Goal: Answer question/provide support

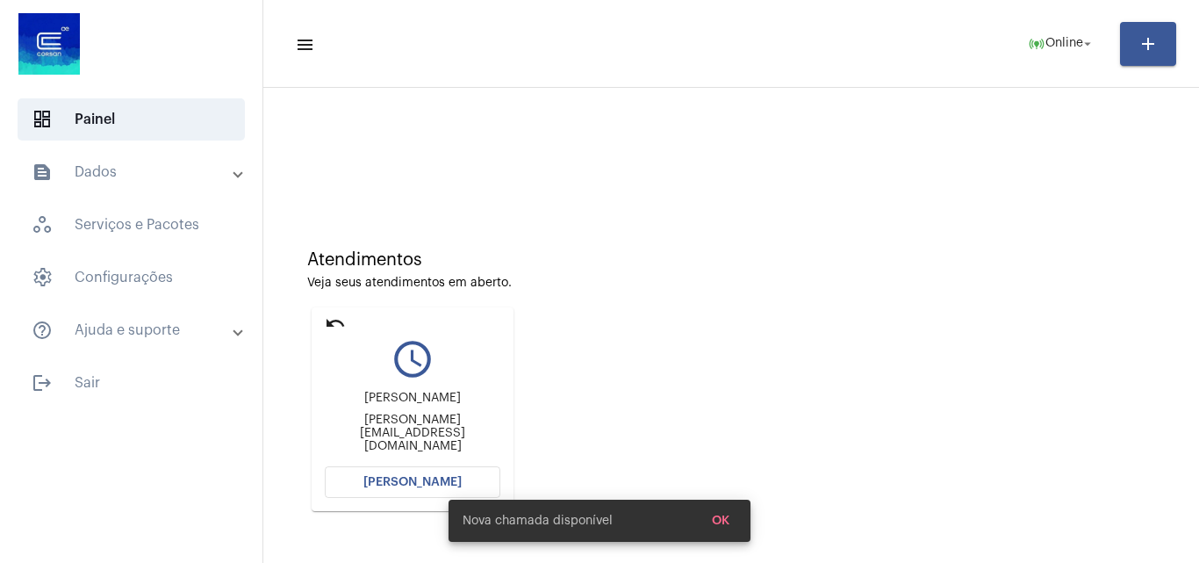
click at [407, 480] on span "[PERSON_NAME]" at bounding box center [412, 482] width 98 height 12
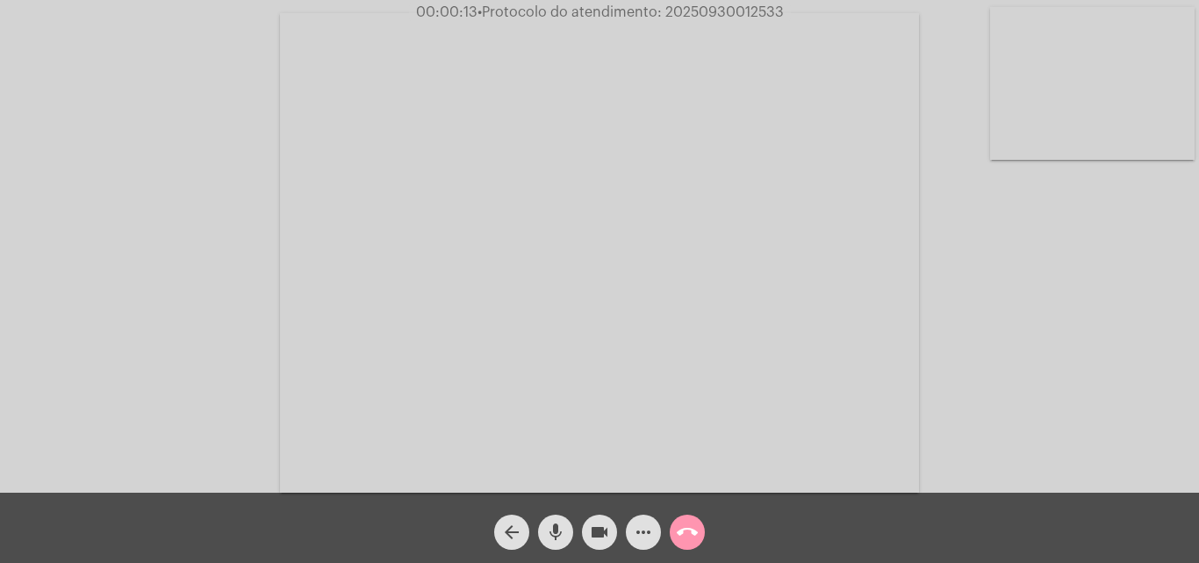
click at [1063, 375] on div "Acessando Câmera e Microfone..." at bounding box center [600, 250] width 1196 height 493
click at [644, 526] on mat-icon "more_horiz" at bounding box center [643, 531] width 21 height 21
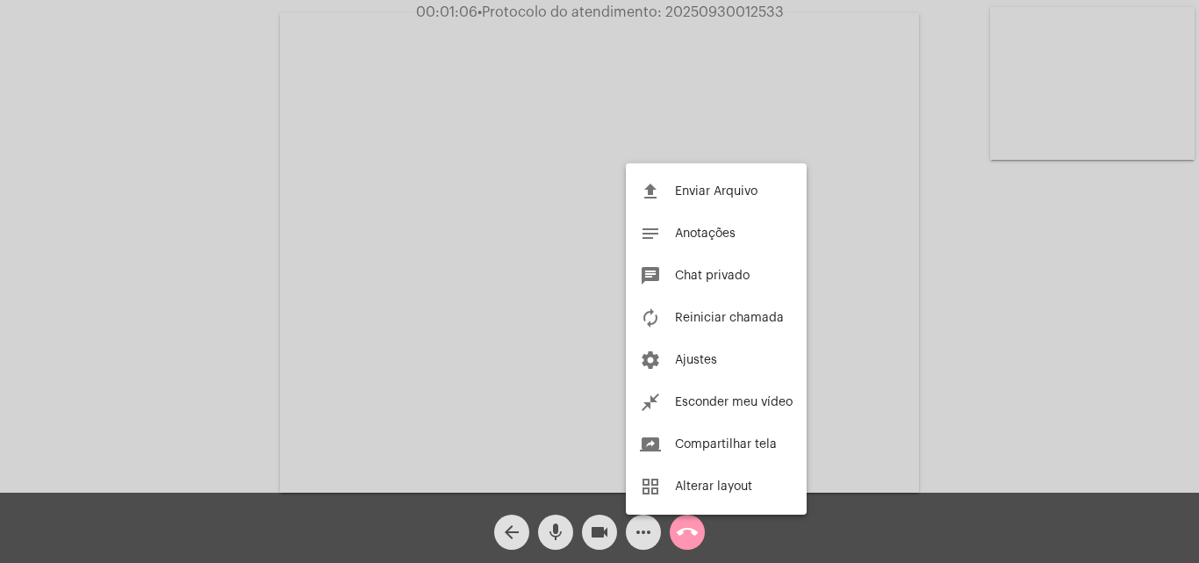
click at [268, 211] on div at bounding box center [599, 281] width 1199 height 563
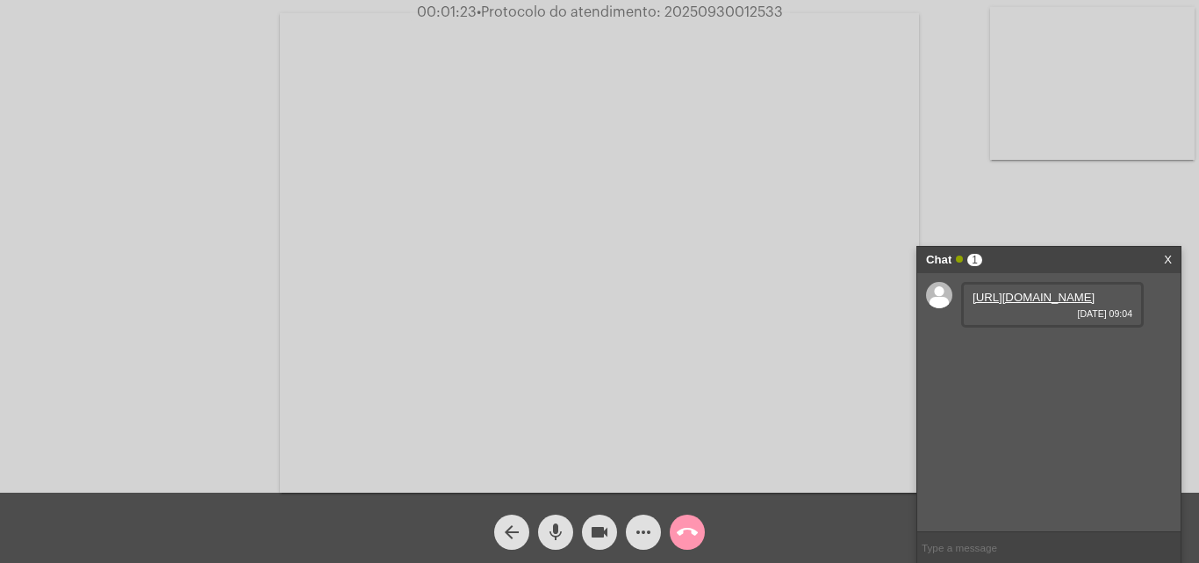
click at [1022, 304] on link "https://neft-transfer-bucket.s3.amazonaws.com/temp-468855ab-1524-3477-7f6f-30f1…" at bounding box center [1034, 297] width 122 height 13
click at [1062, 354] on link "https://neft-transfer-bucket.s3.amazonaws.com/temp-baa4a6ea-132e-24c3-3ebb-68b9…" at bounding box center [1034, 347] width 122 height 13
click at [551, 532] on mat-icon "mic" at bounding box center [555, 531] width 21 height 21
click at [563, 538] on mat-icon "mic_off" at bounding box center [555, 531] width 21 height 21
click at [560, 521] on span "mic" at bounding box center [555, 531] width 21 height 35
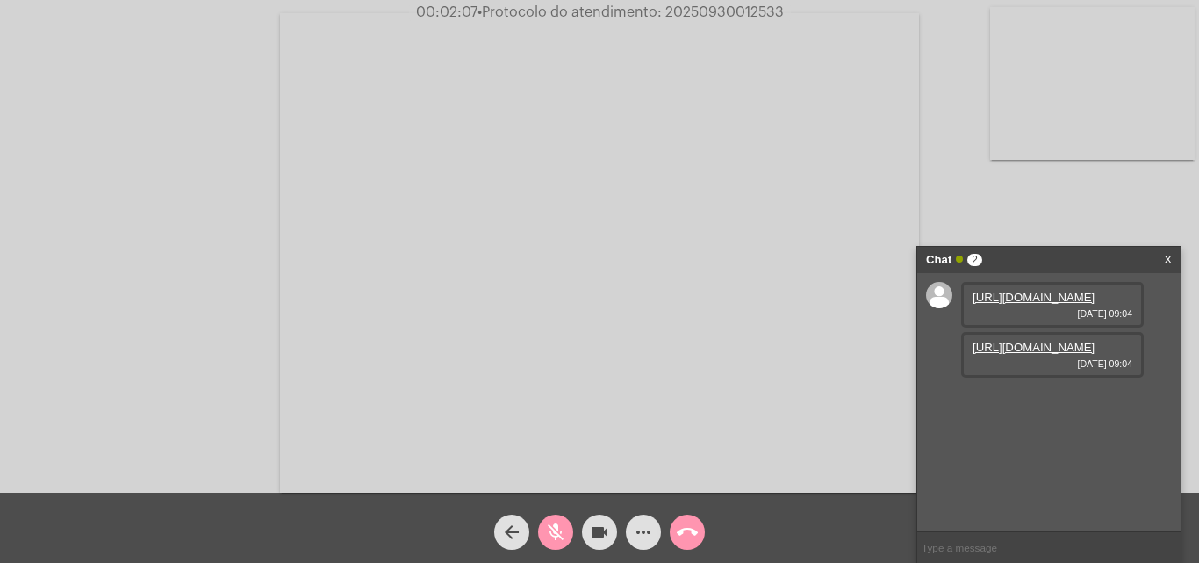
click at [561, 526] on mat-icon "mic_off" at bounding box center [555, 531] width 21 height 21
click at [988, 404] on span "14174421" at bounding box center [999, 397] width 52 height 13
copy span "14174421"
click at [704, 13] on span "• Protocolo do atendimento: 20250930012533" at bounding box center [630, 12] width 306 height 14
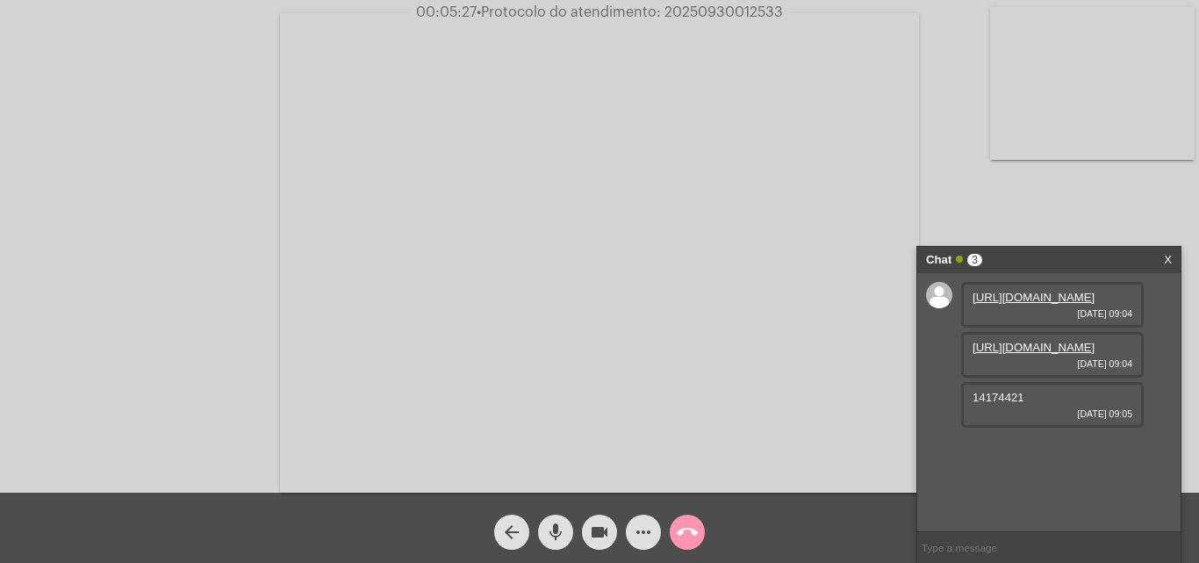
click at [704, 13] on span "• Protocolo do atendimento: 20250930012533" at bounding box center [630, 12] width 306 height 14
copy span "20250930012533"
click at [686, 529] on mat-icon "call_end" at bounding box center [687, 531] width 21 height 21
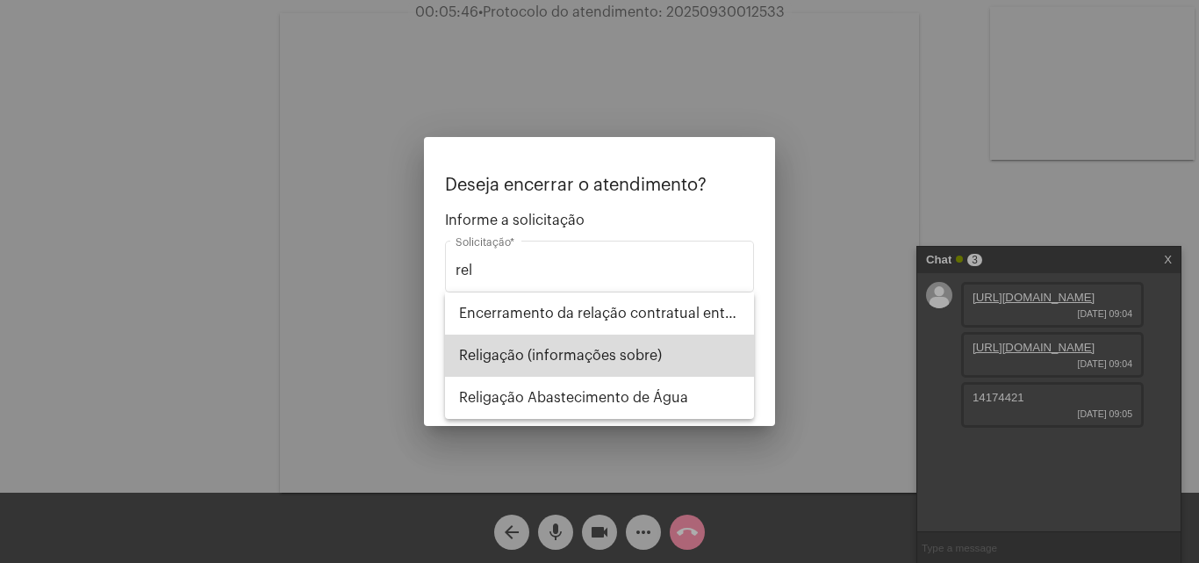
click at [583, 363] on span "Religação (informações sobre)" at bounding box center [599, 355] width 281 height 42
type input "Religação (informações sobre)"
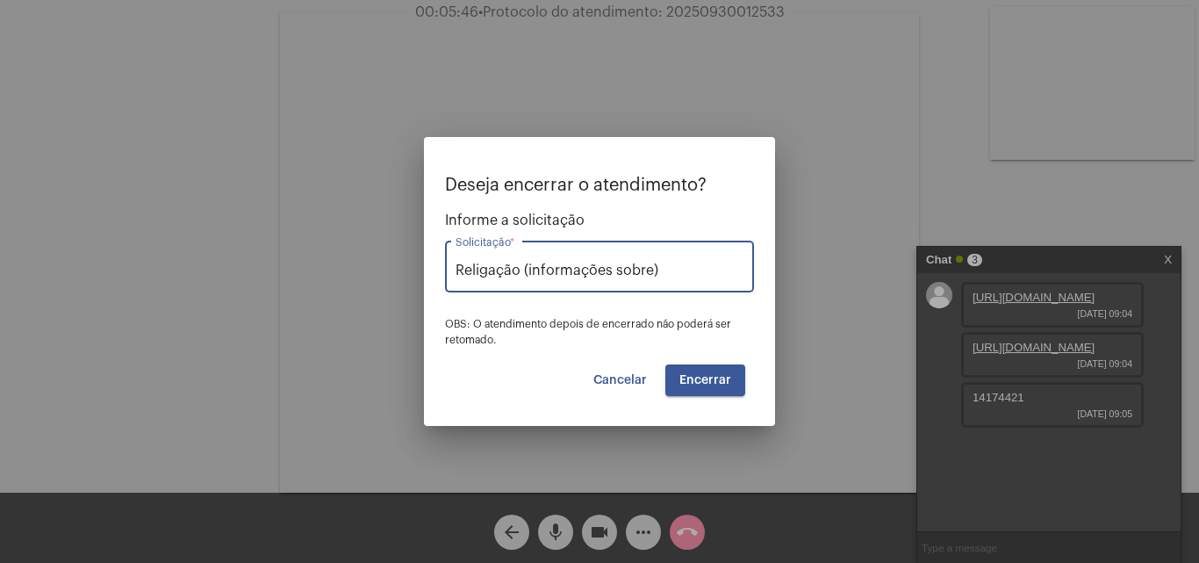
click at [697, 375] on span "Encerrar" at bounding box center [706, 380] width 52 height 12
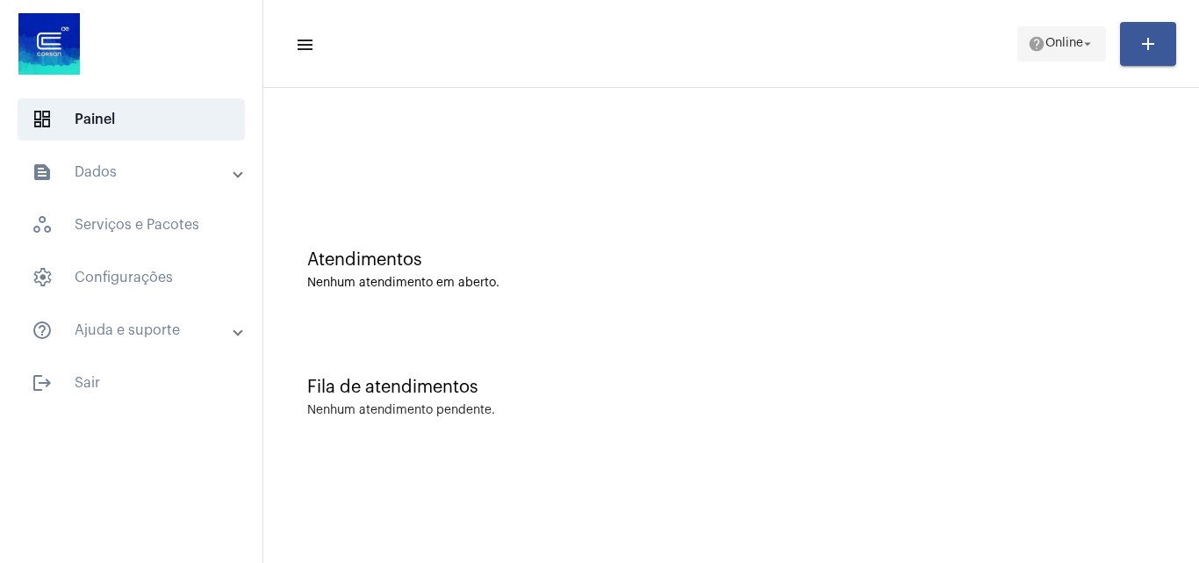
click at [1046, 41] on span "Online" at bounding box center [1065, 44] width 38 height 12
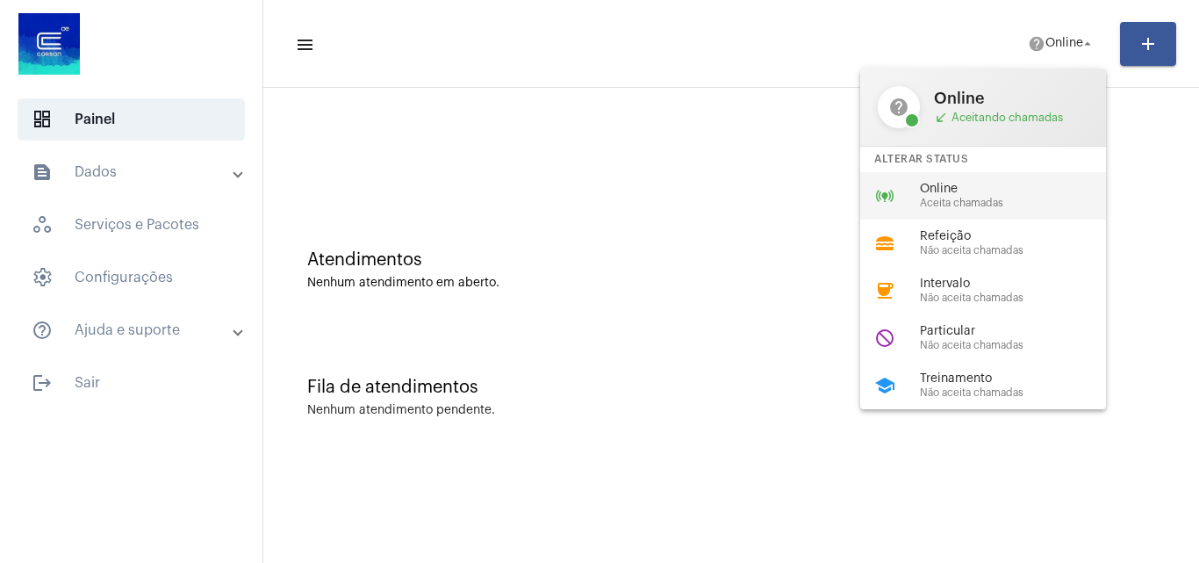
click at [1005, 200] on span "Aceita chamadas" at bounding box center [1020, 203] width 200 height 11
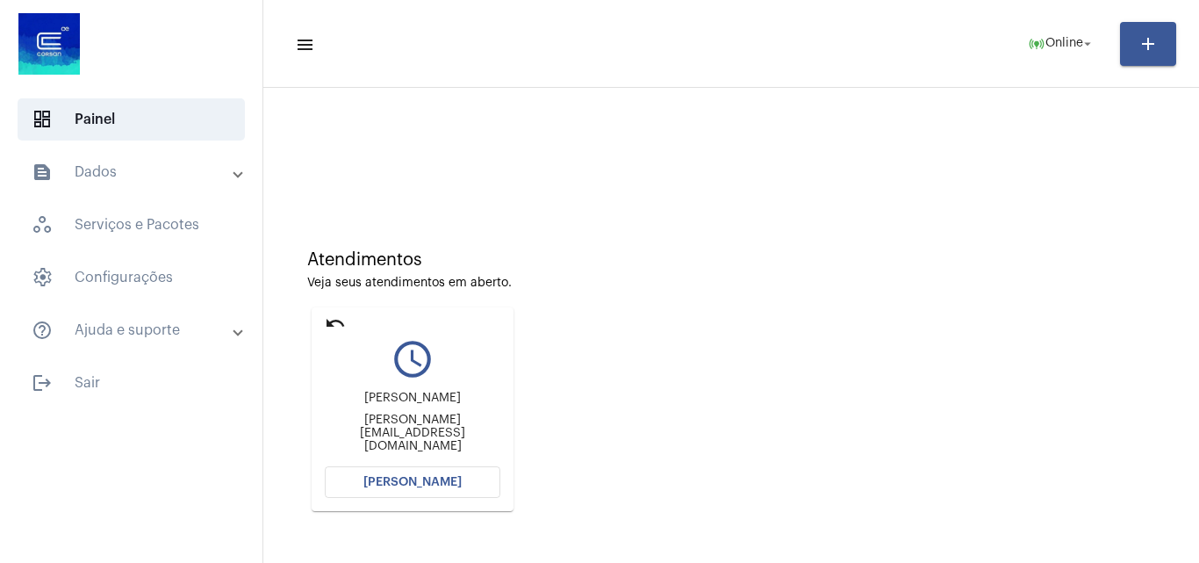
click at [382, 480] on span "[PERSON_NAME]" at bounding box center [412, 482] width 98 height 12
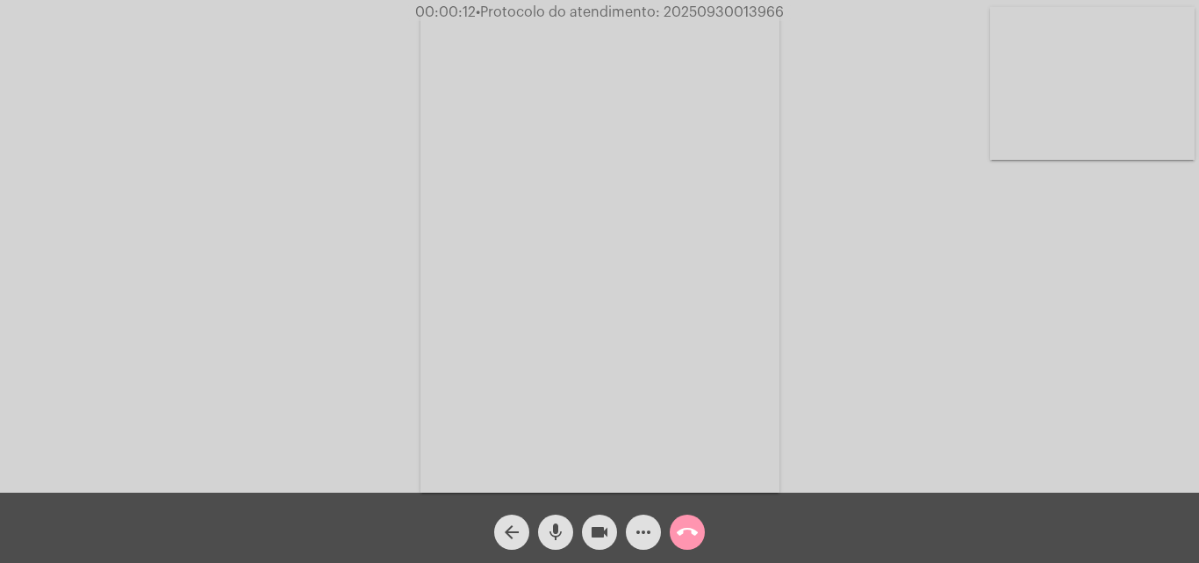
click at [1084, 387] on div "Acessando Câmera e Microfone..." at bounding box center [600, 250] width 1196 height 493
click at [554, 540] on mat-icon "mic" at bounding box center [555, 531] width 21 height 21
click at [553, 529] on mat-icon "mic_off" at bounding box center [555, 531] width 21 height 21
click at [640, 542] on mat-icon "more_horiz" at bounding box center [643, 531] width 21 height 21
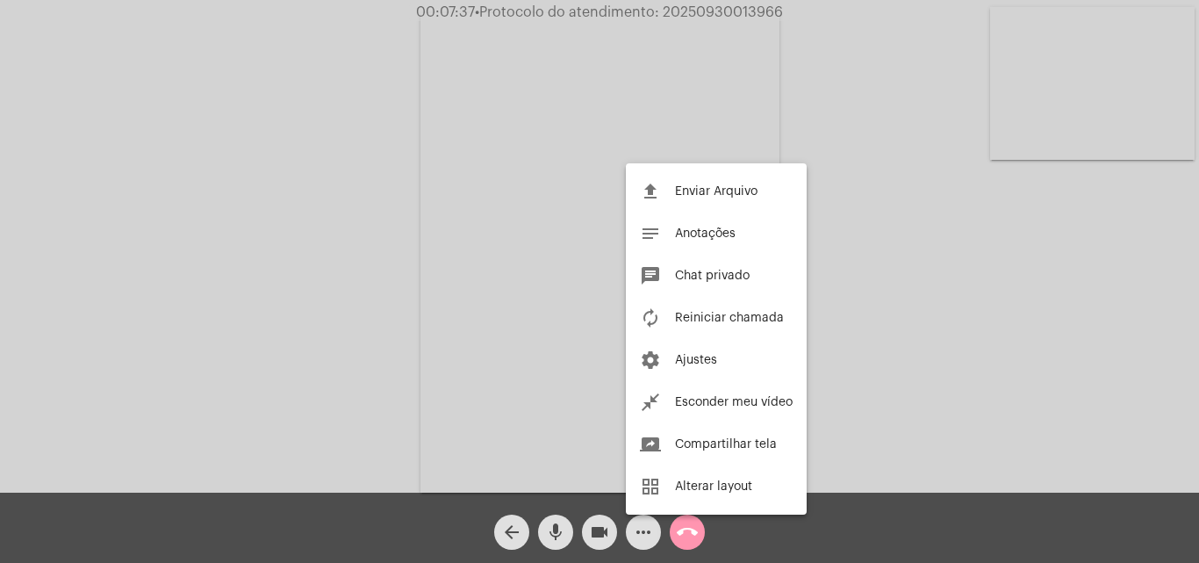
click at [466, 211] on div at bounding box center [599, 281] width 1199 height 563
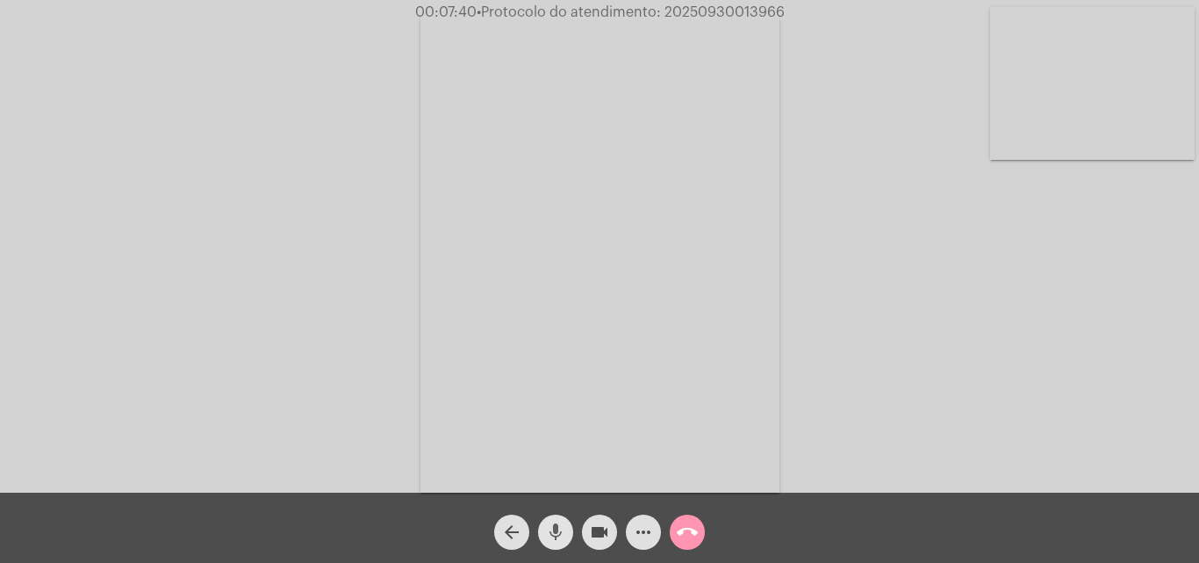
click at [555, 524] on mat-icon "mic" at bounding box center [555, 531] width 21 height 21
click at [562, 526] on mat-icon "mic_off" at bounding box center [555, 531] width 21 height 21
click at [562, 527] on mat-icon "mic" at bounding box center [555, 531] width 21 height 21
click at [557, 533] on mat-icon "mic_off" at bounding box center [555, 531] width 21 height 21
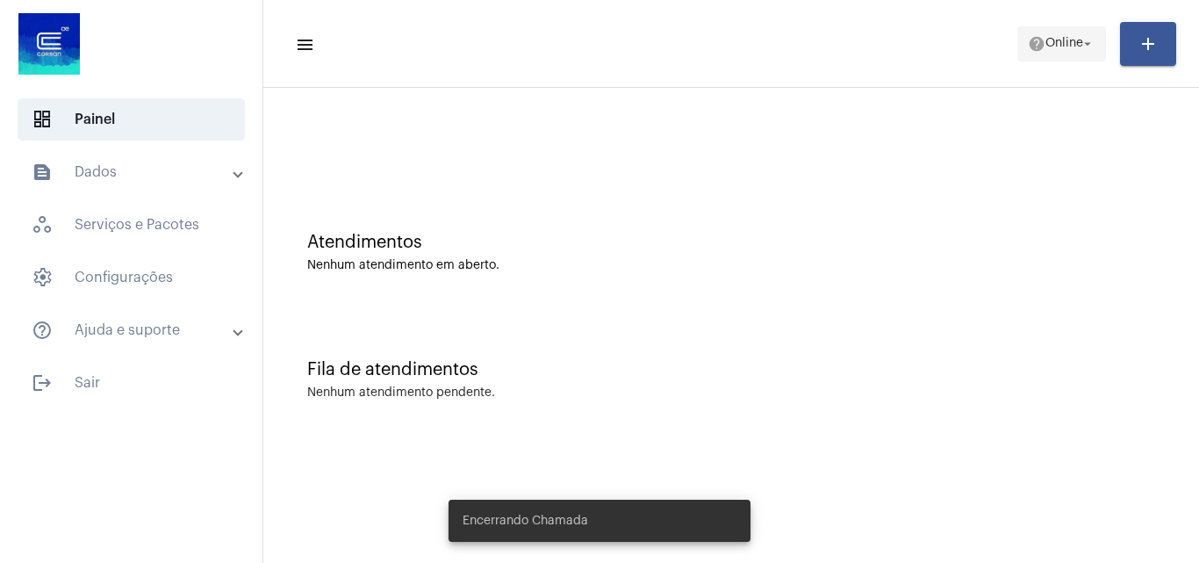
click at [1067, 40] on span "Online" at bounding box center [1065, 44] width 38 height 12
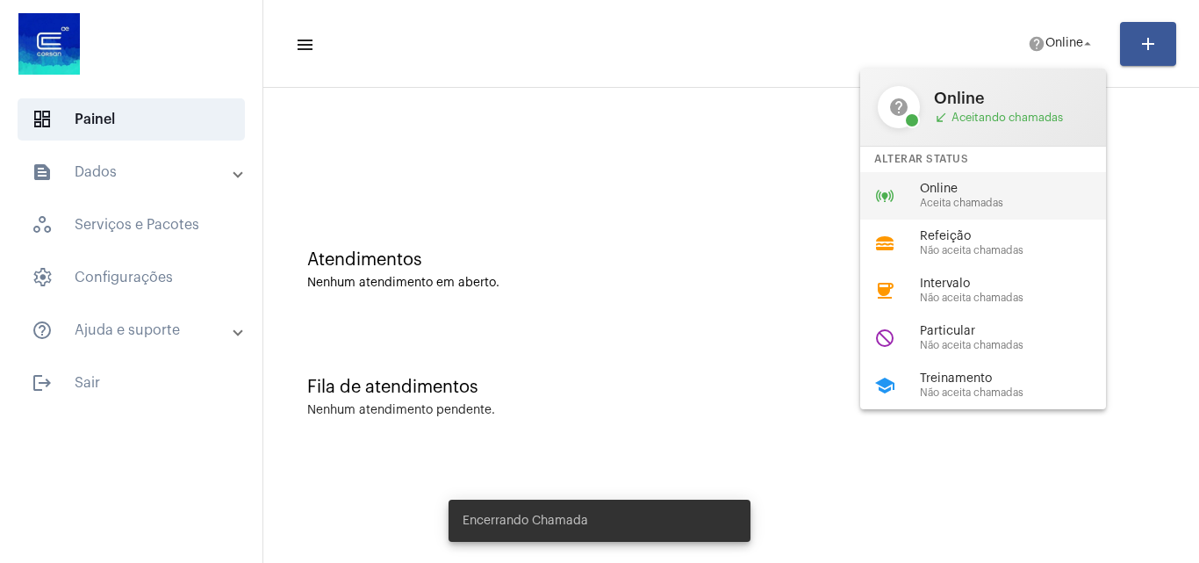
click at [976, 205] on span "Aceita chamadas" at bounding box center [1020, 203] width 200 height 11
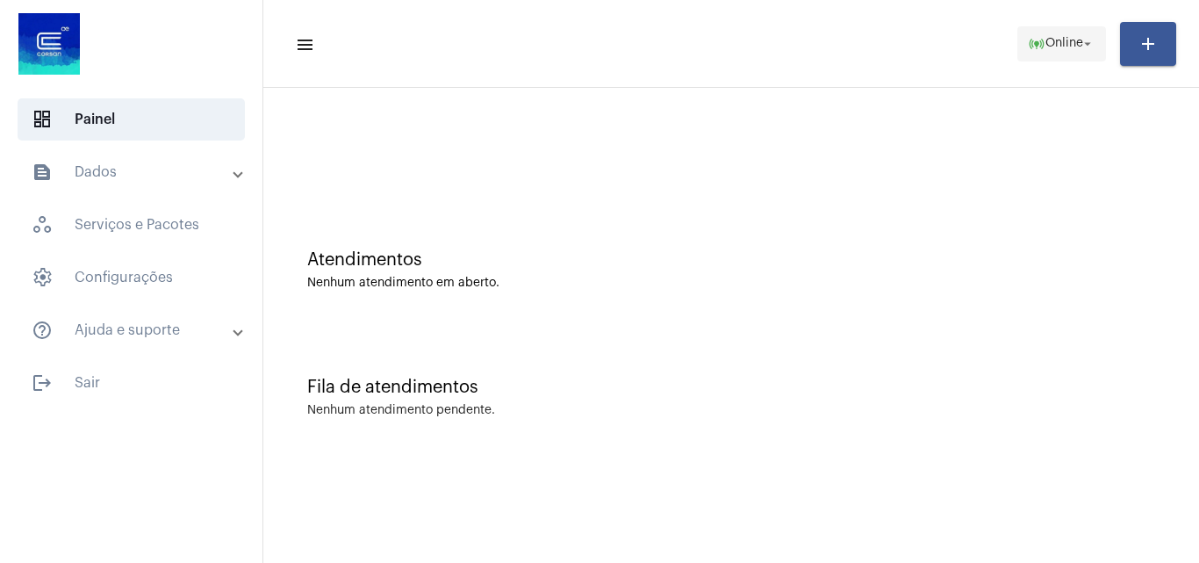
click at [1048, 54] on span "online_prediction Online arrow_drop_down" at bounding box center [1062, 43] width 68 height 32
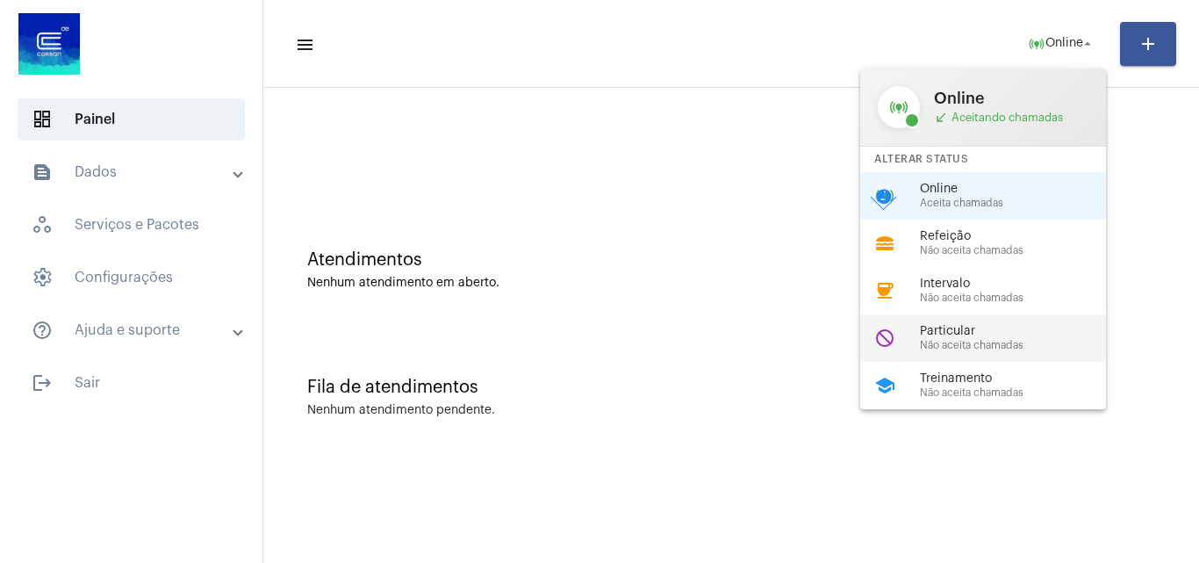
click at [936, 327] on span "Particular" at bounding box center [1020, 331] width 200 height 13
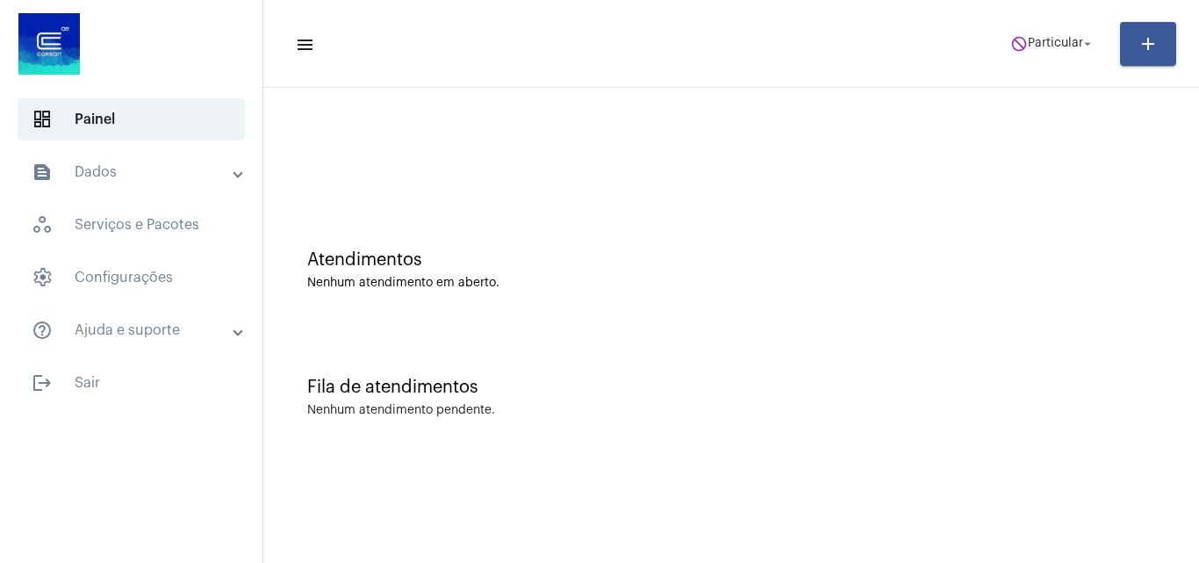
click at [1040, 25] on mat-toolbar-row "menu do_not_disturb Particular arrow_drop_down add" at bounding box center [731, 44] width 936 height 56
click at [1041, 43] on span "Particular" at bounding box center [1055, 44] width 55 height 12
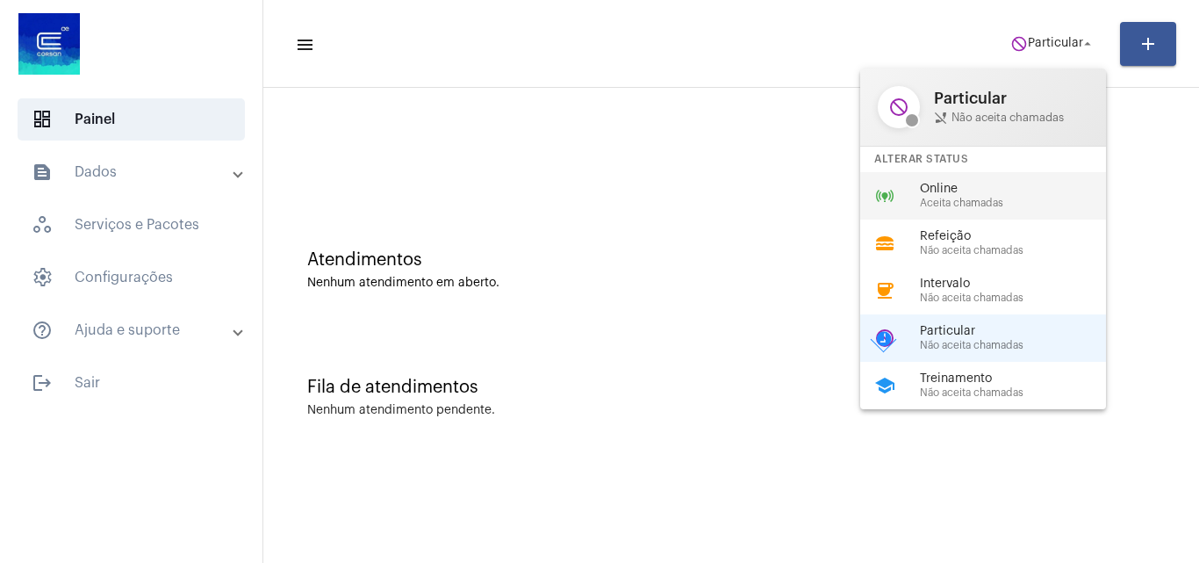
click at [1010, 198] on span "Aceita chamadas" at bounding box center [1020, 203] width 200 height 11
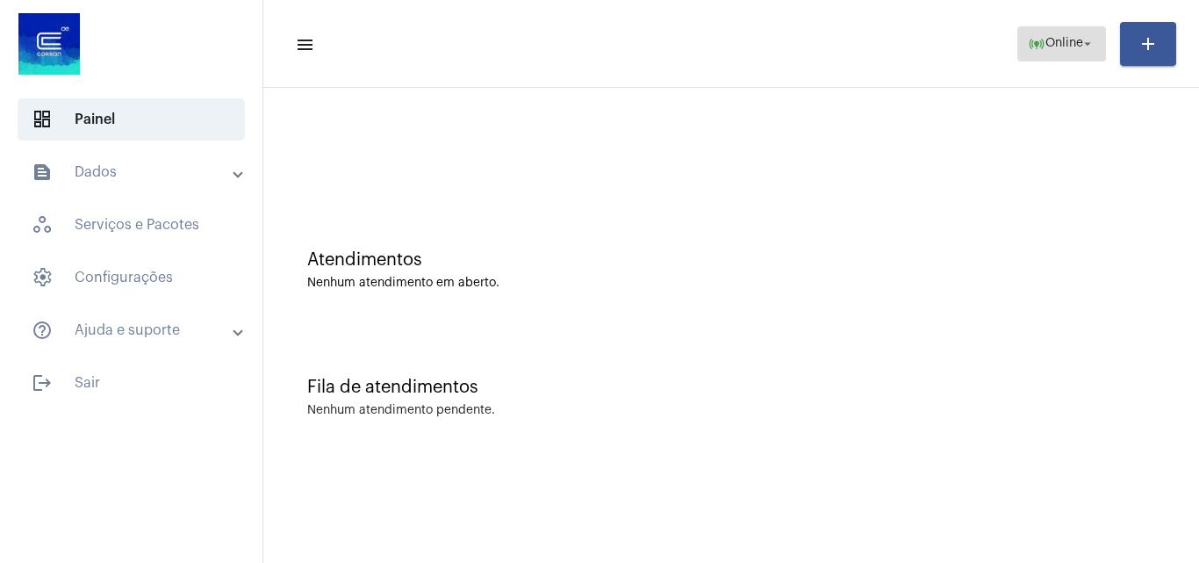
click at [1059, 47] on span "Online" at bounding box center [1065, 44] width 38 height 12
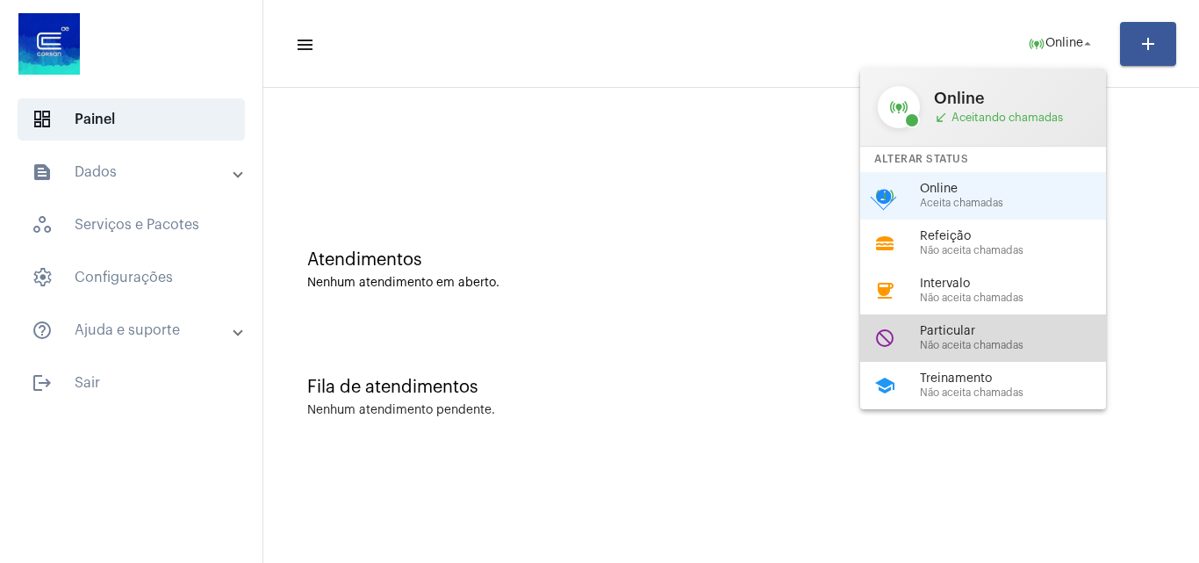
click at [939, 337] on span "Particular" at bounding box center [1020, 331] width 200 height 13
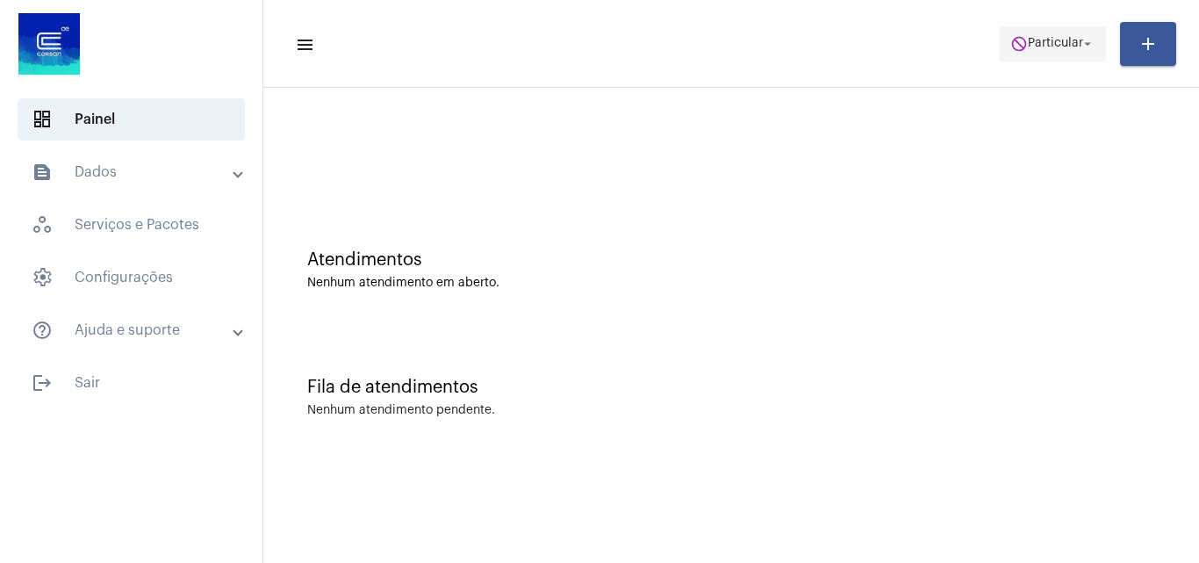
click at [1054, 41] on span "Particular" at bounding box center [1055, 44] width 55 height 12
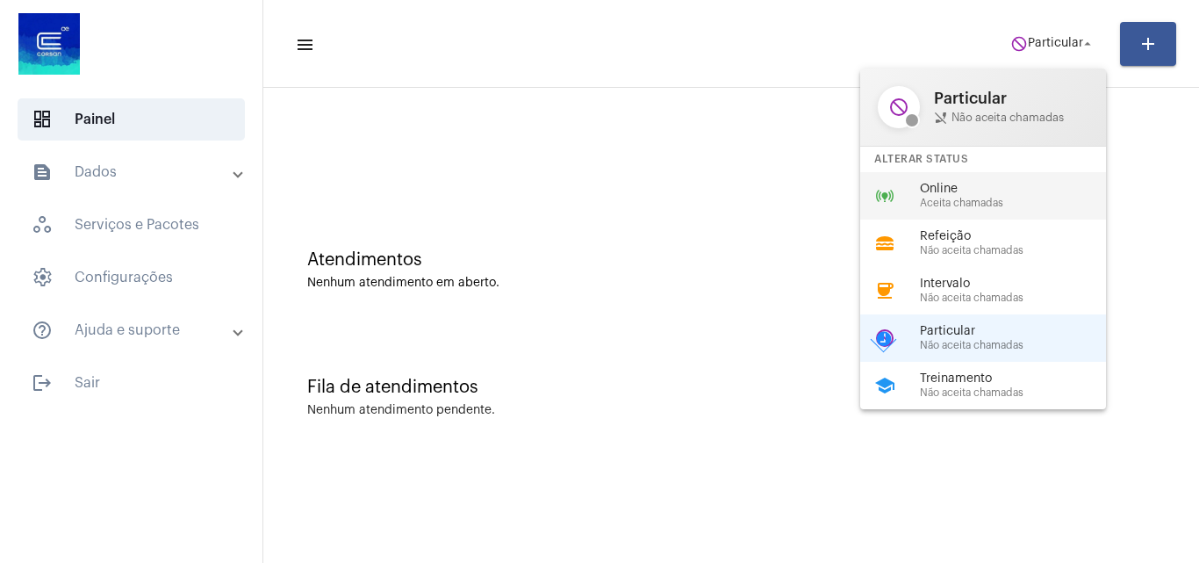
click at [965, 191] on span "Online" at bounding box center [1020, 189] width 200 height 13
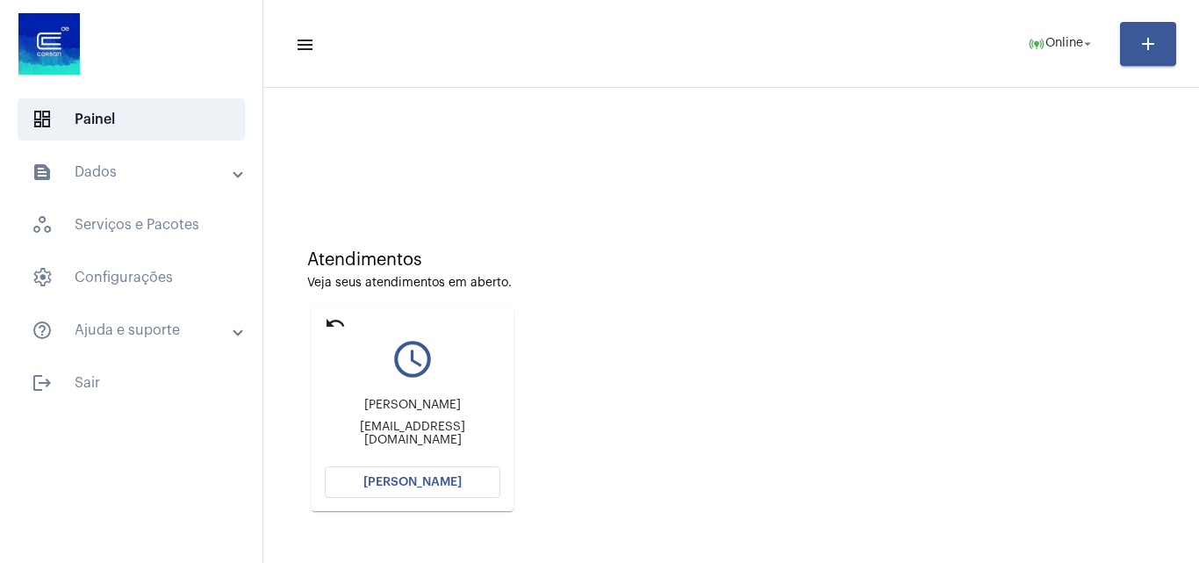
click at [428, 472] on button "[PERSON_NAME]" at bounding box center [413, 482] width 176 height 32
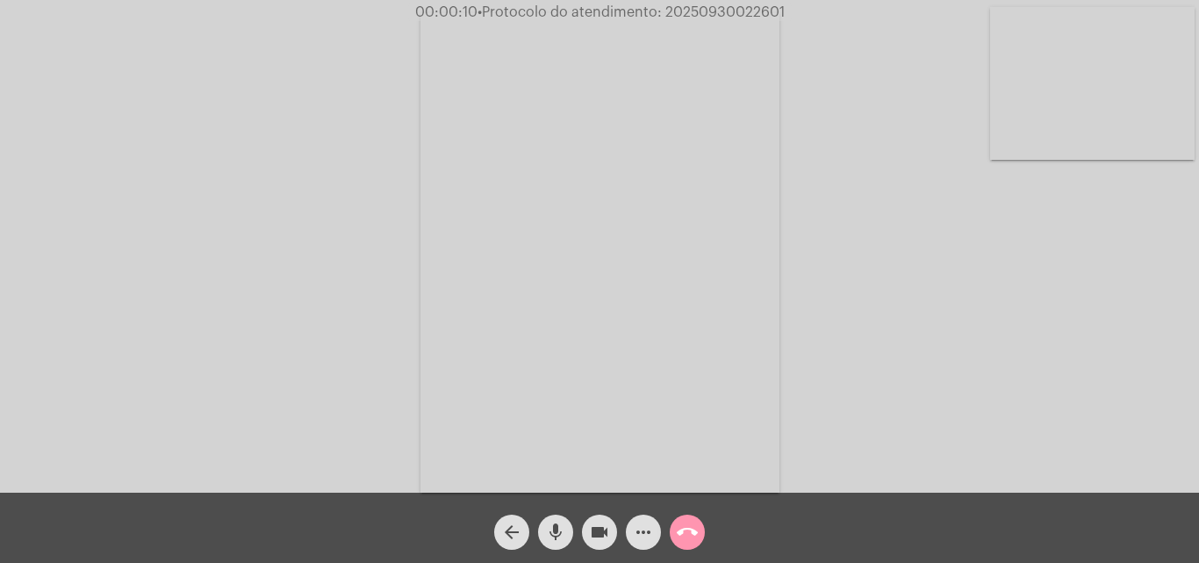
click at [989, 412] on div "Acessando Câmera e Microfone..." at bounding box center [600, 250] width 1196 height 493
click at [644, 529] on mat-icon "more_horiz" at bounding box center [643, 531] width 21 height 21
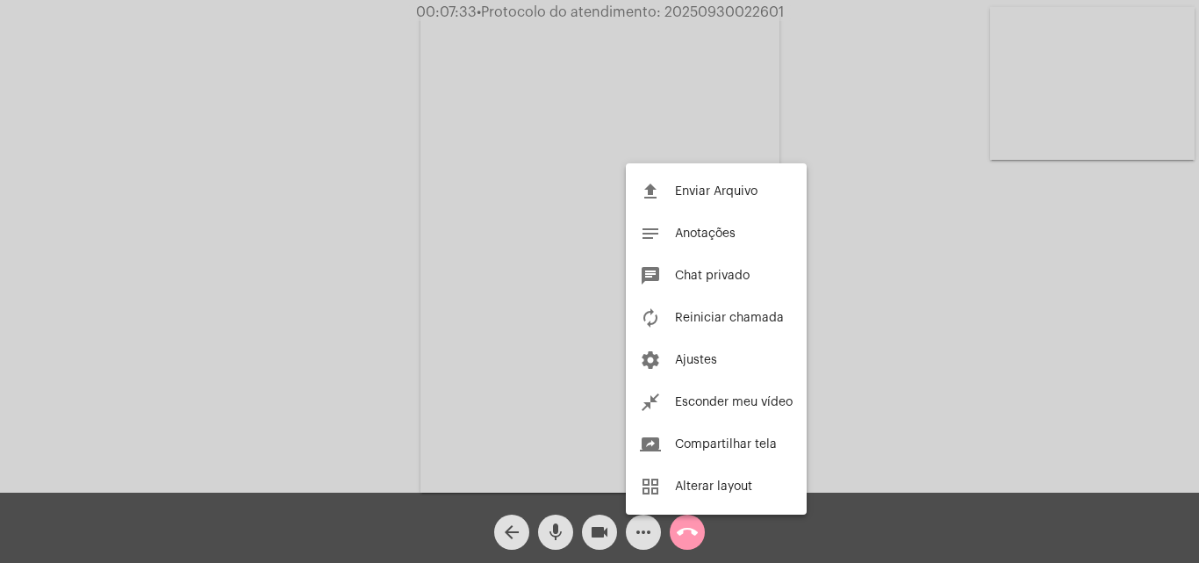
click at [238, 266] on div at bounding box center [599, 281] width 1199 height 563
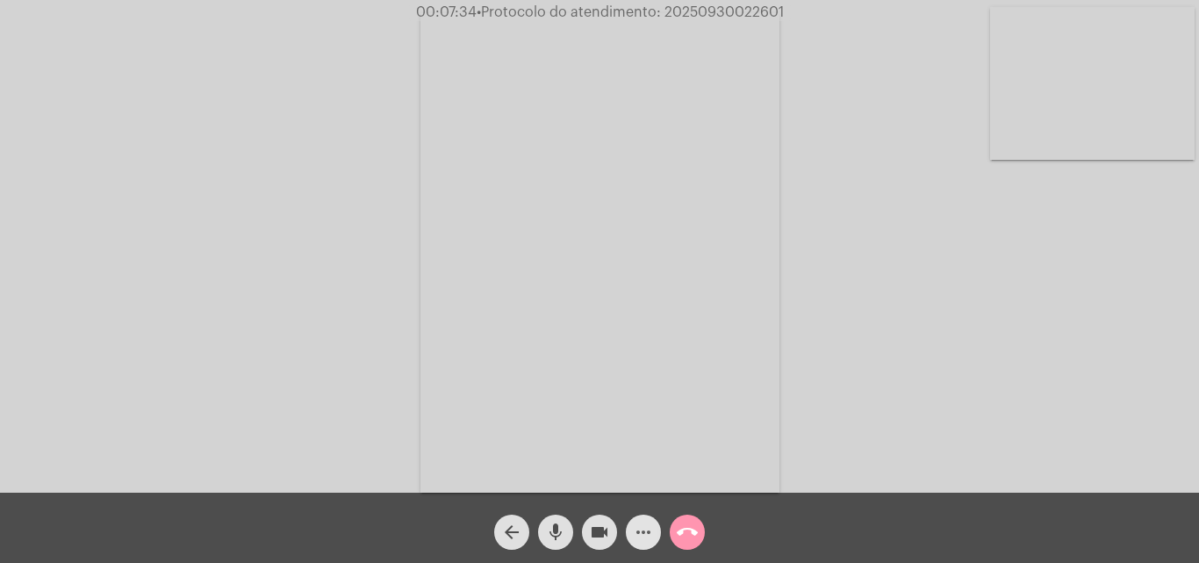
click at [636, 533] on mat-icon "more_horiz" at bounding box center [643, 531] width 21 height 21
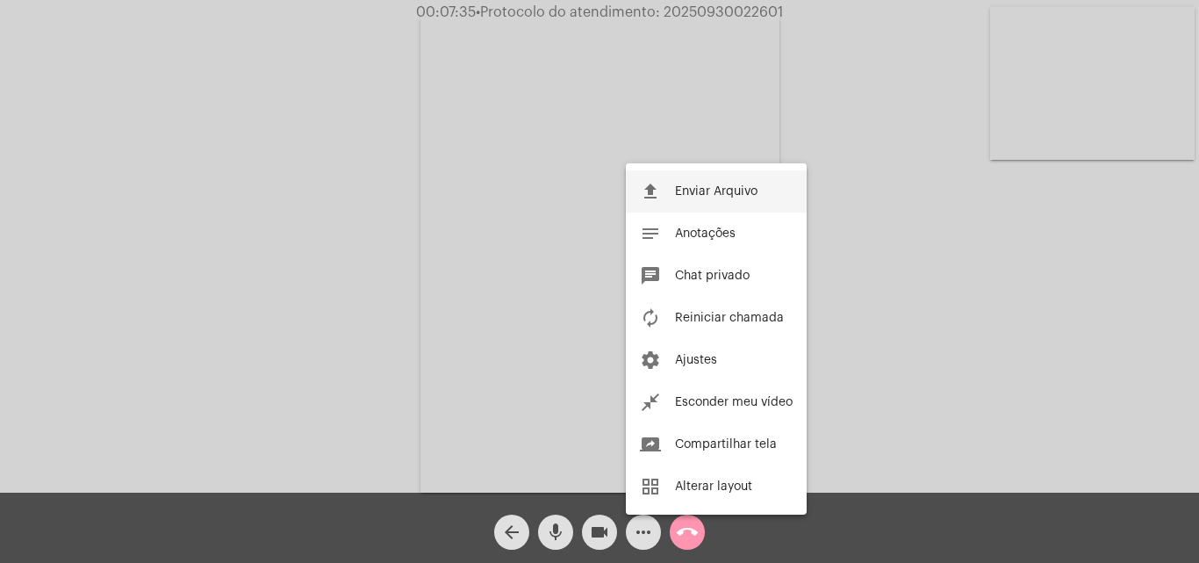
click at [680, 191] on span "Enviar Arquivo" at bounding box center [716, 191] width 83 height 12
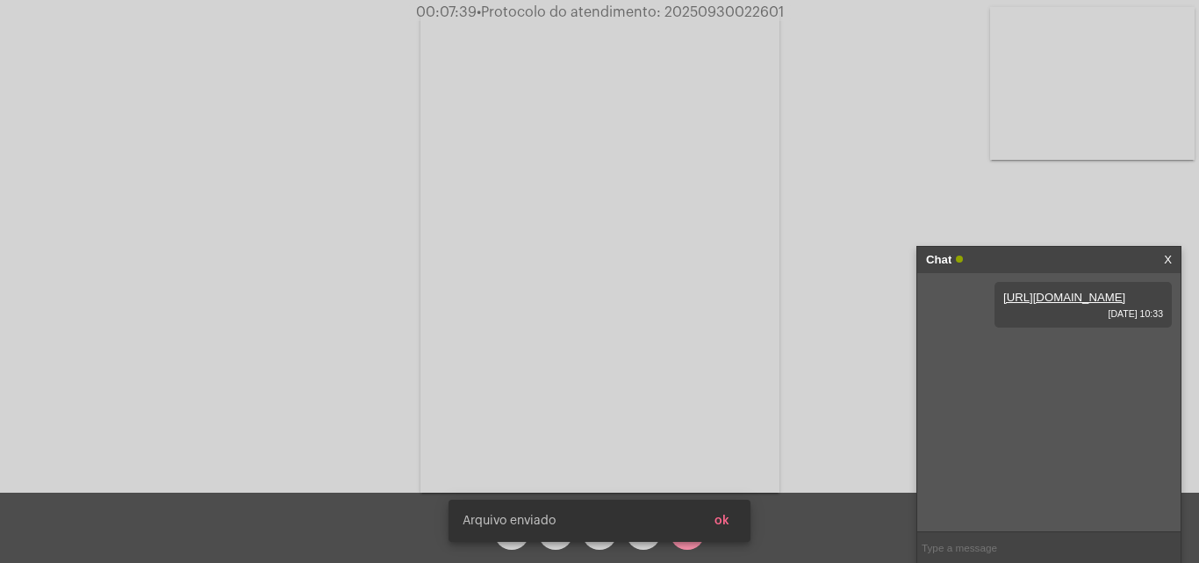
click at [733, 528] on button "ok" at bounding box center [722, 521] width 43 height 32
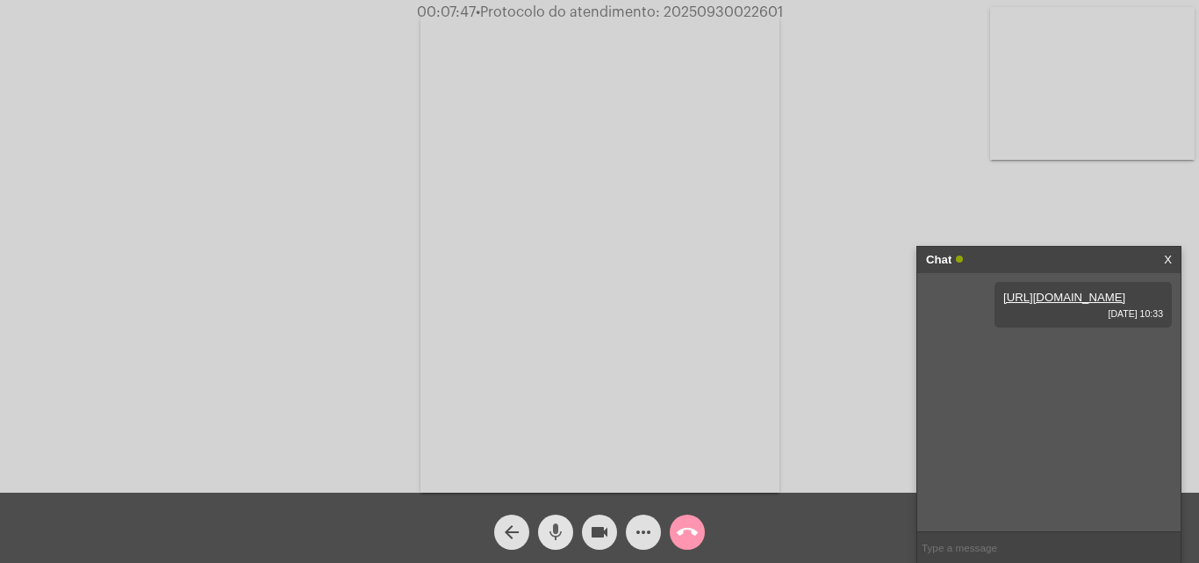
click at [556, 528] on mat-icon "mic" at bounding box center [555, 531] width 21 height 21
click at [701, 11] on span "• Protocolo do atendimento: 20250930022601" at bounding box center [629, 12] width 307 height 14
copy span "20250930022601"
click at [553, 520] on span "mic_off" at bounding box center [555, 531] width 21 height 35
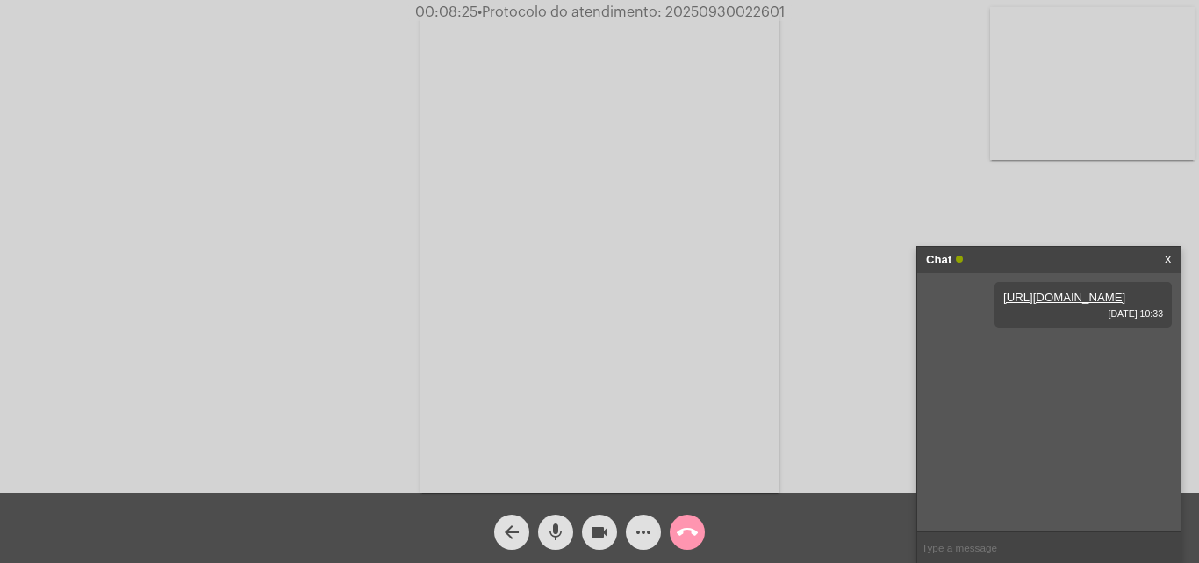
click at [685, 535] on mat-icon "call_end" at bounding box center [687, 531] width 21 height 21
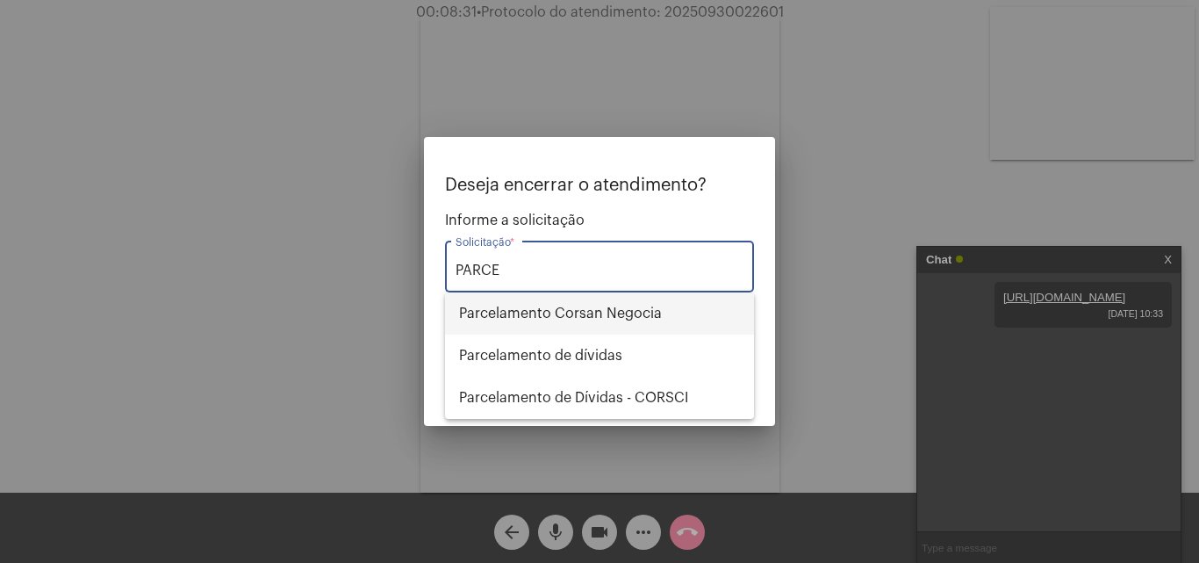
click at [592, 298] on span "Parcelamento Corsan Negocia" at bounding box center [599, 313] width 281 height 42
type input "Parcelamento Corsan Negocia"
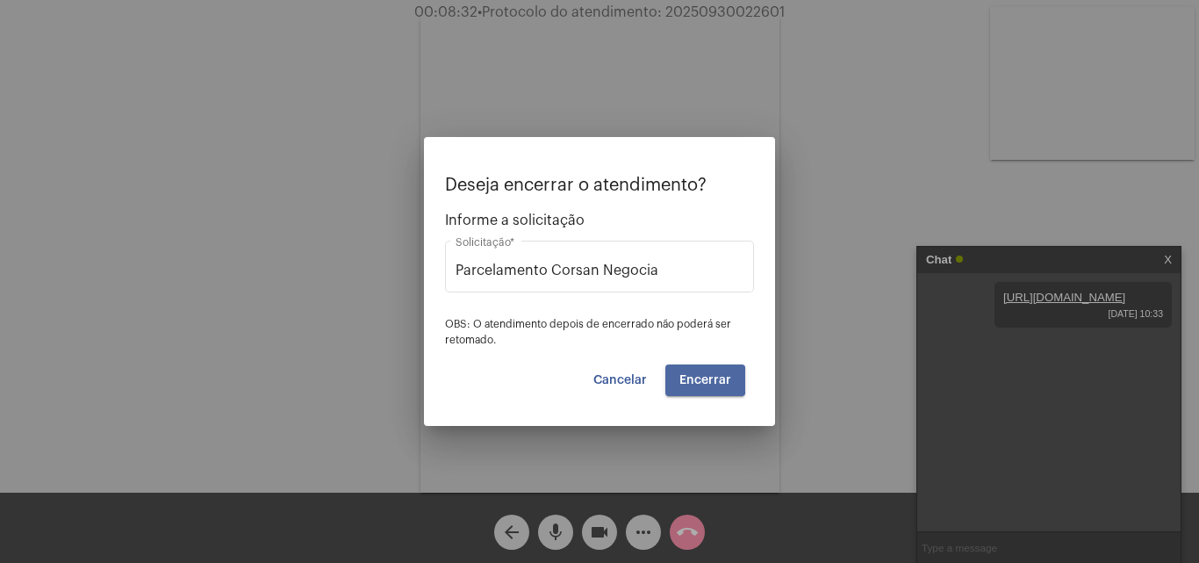
click at [694, 380] on span "Encerrar" at bounding box center [706, 380] width 52 height 12
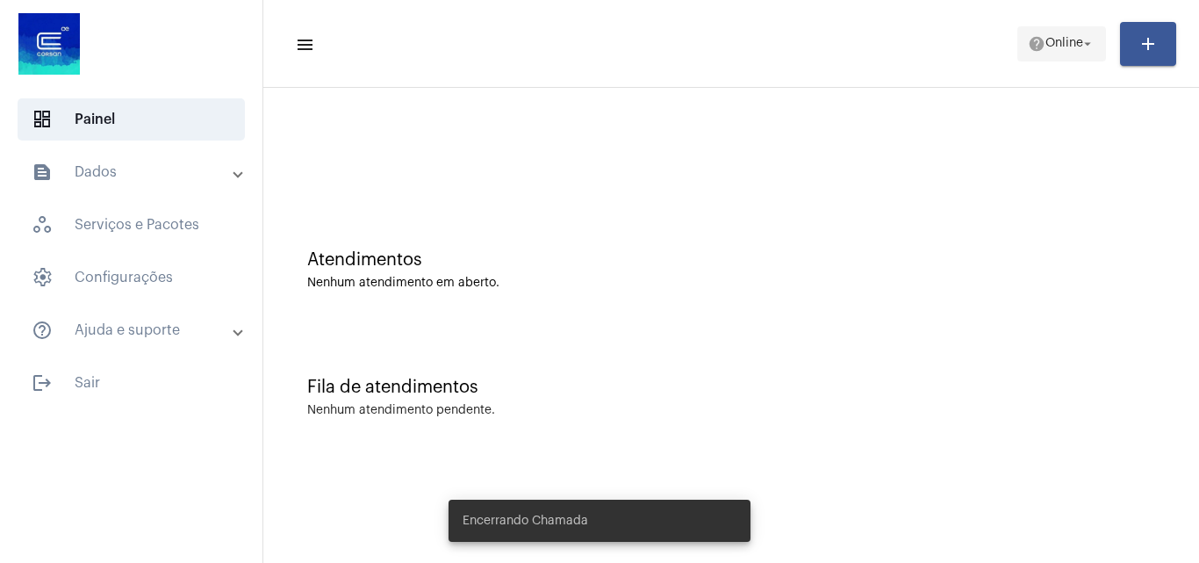
click at [1054, 44] on span "Online" at bounding box center [1065, 44] width 38 height 12
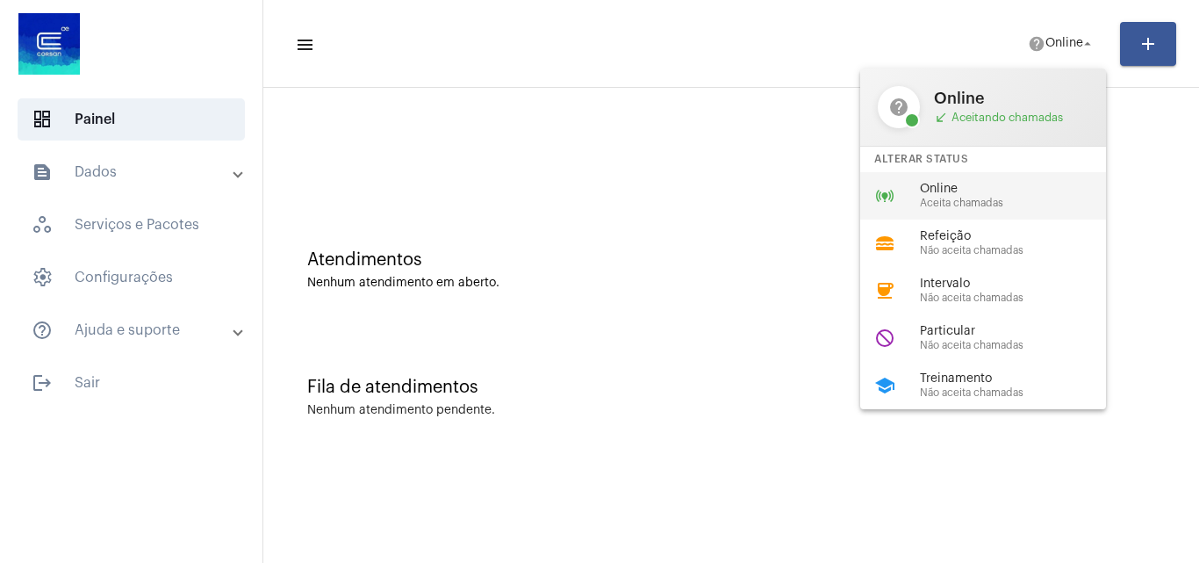
click at [1003, 212] on div "online_prediction Online Aceita chamadas" at bounding box center [997, 195] width 274 height 47
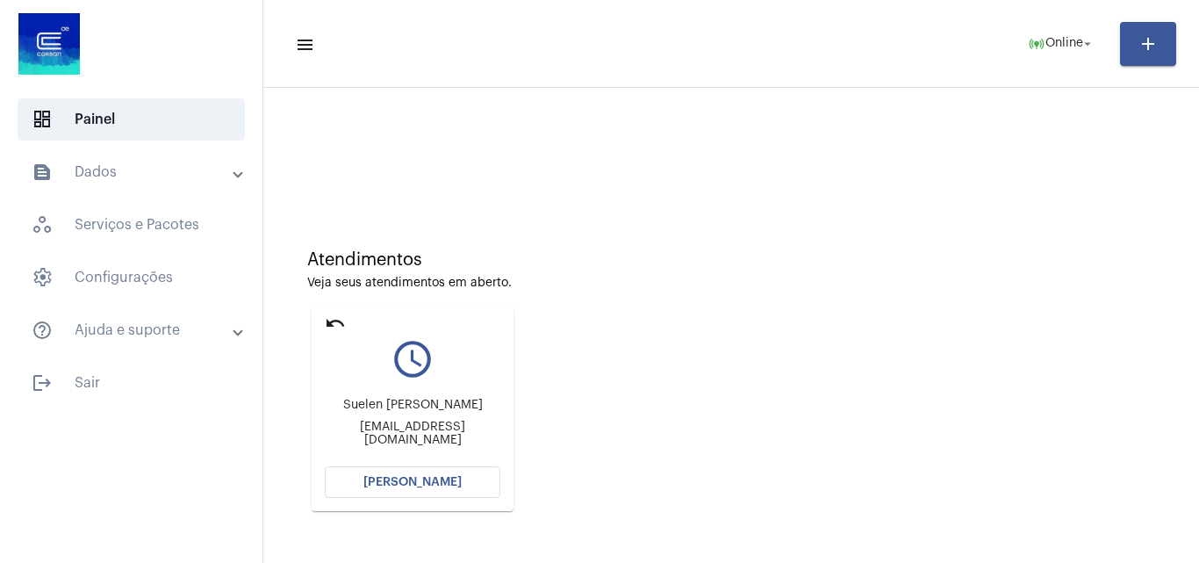
click at [420, 474] on button "[PERSON_NAME]" at bounding box center [413, 482] width 176 height 32
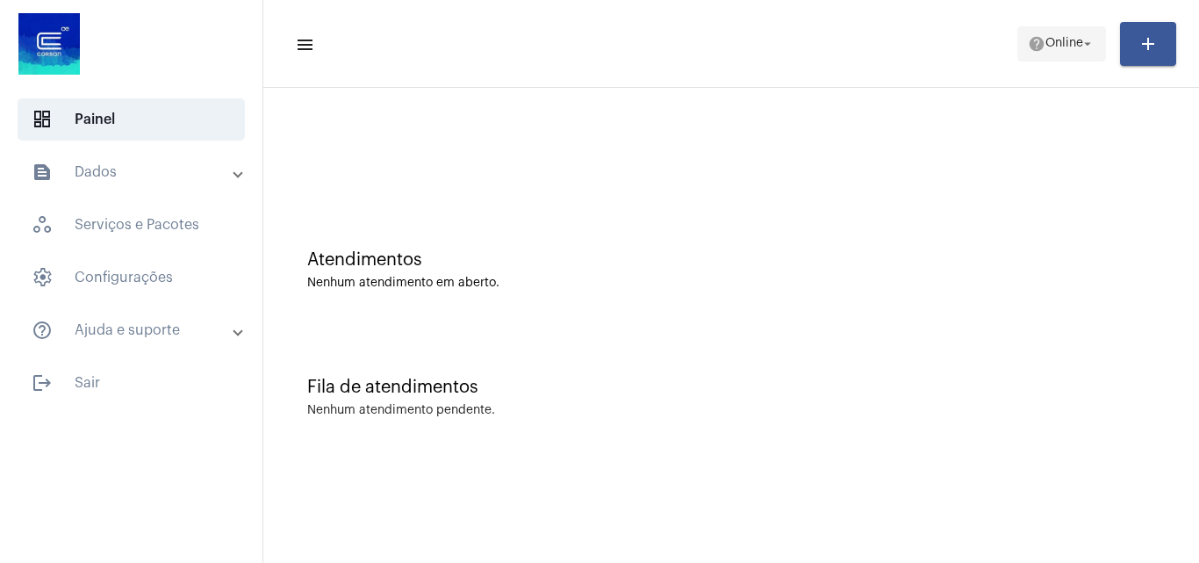
click at [1058, 47] on span "Online" at bounding box center [1065, 44] width 38 height 12
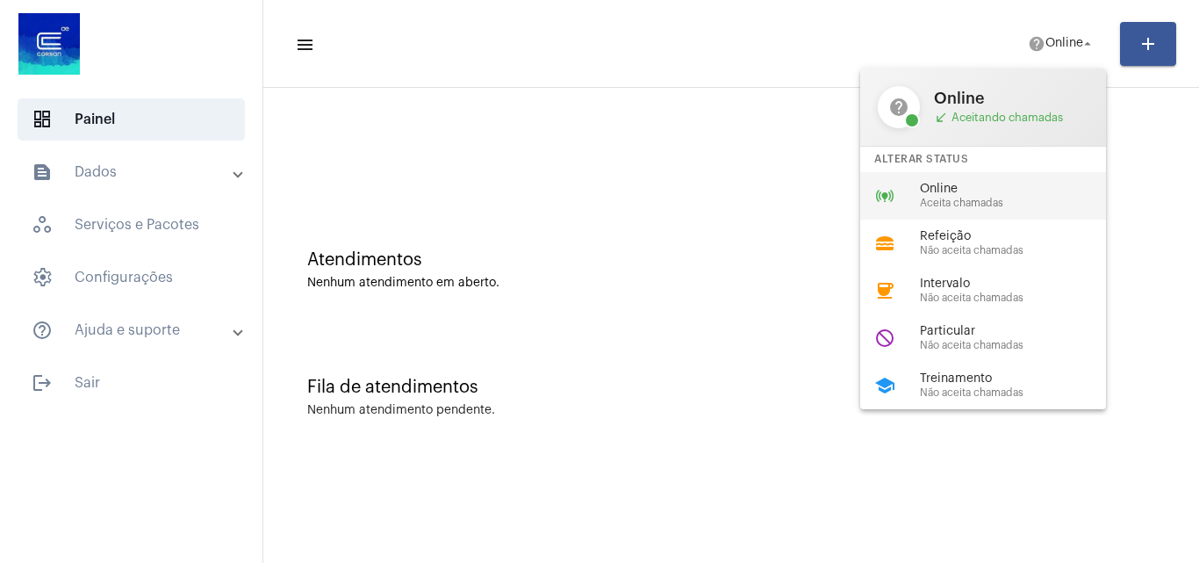
click at [1049, 192] on span "Online" at bounding box center [1020, 189] width 200 height 13
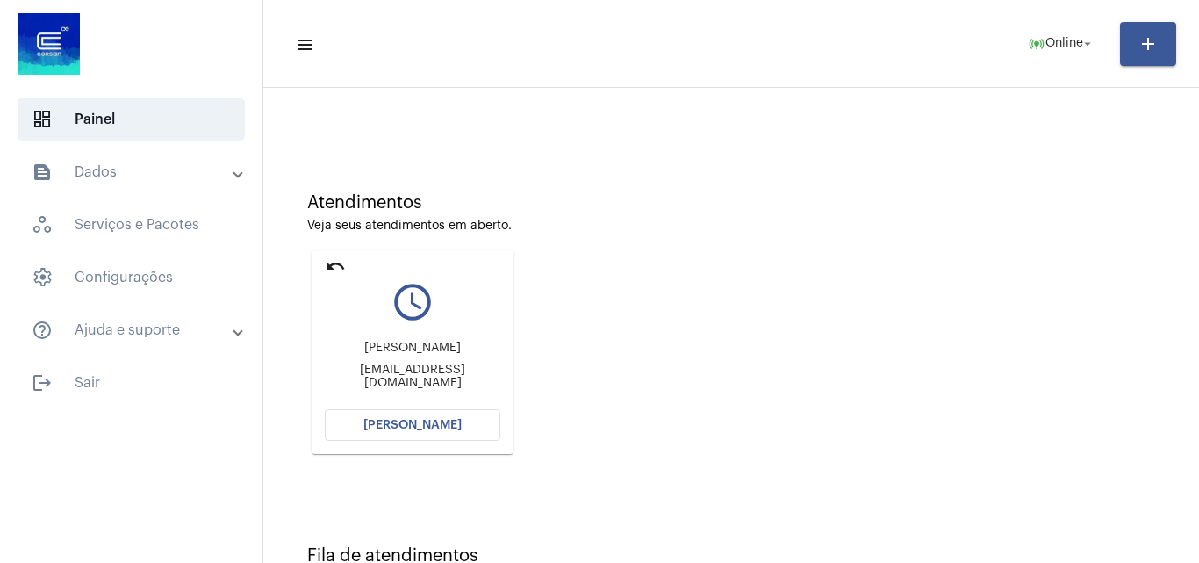
scroll to position [124, 0]
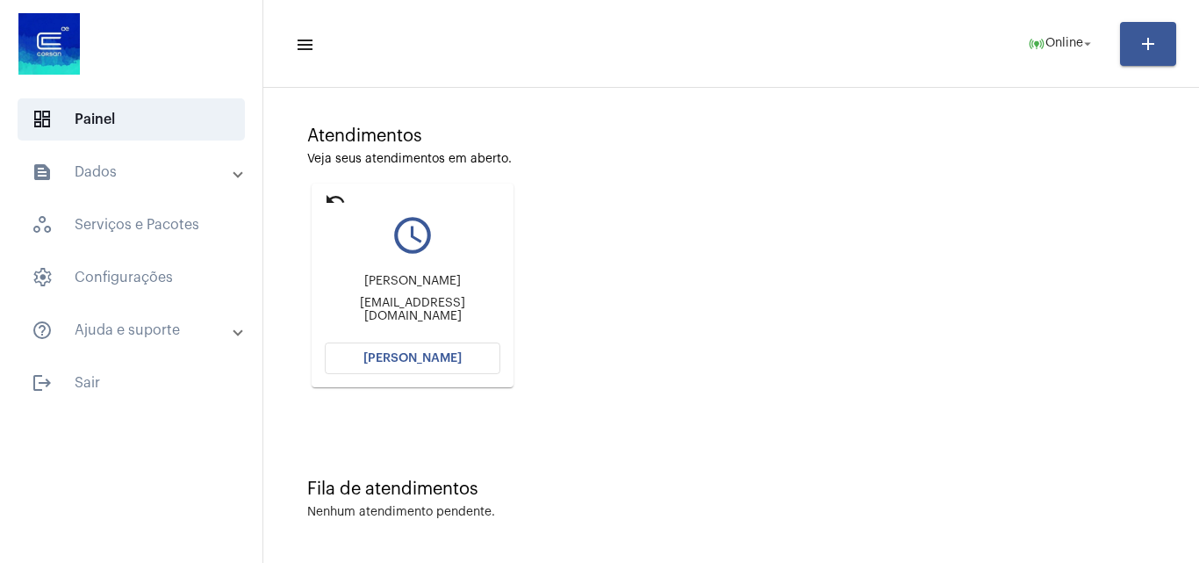
click at [423, 353] on span "[PERSON_NAME]" at bounding box center [412, 358] width 98 height 12
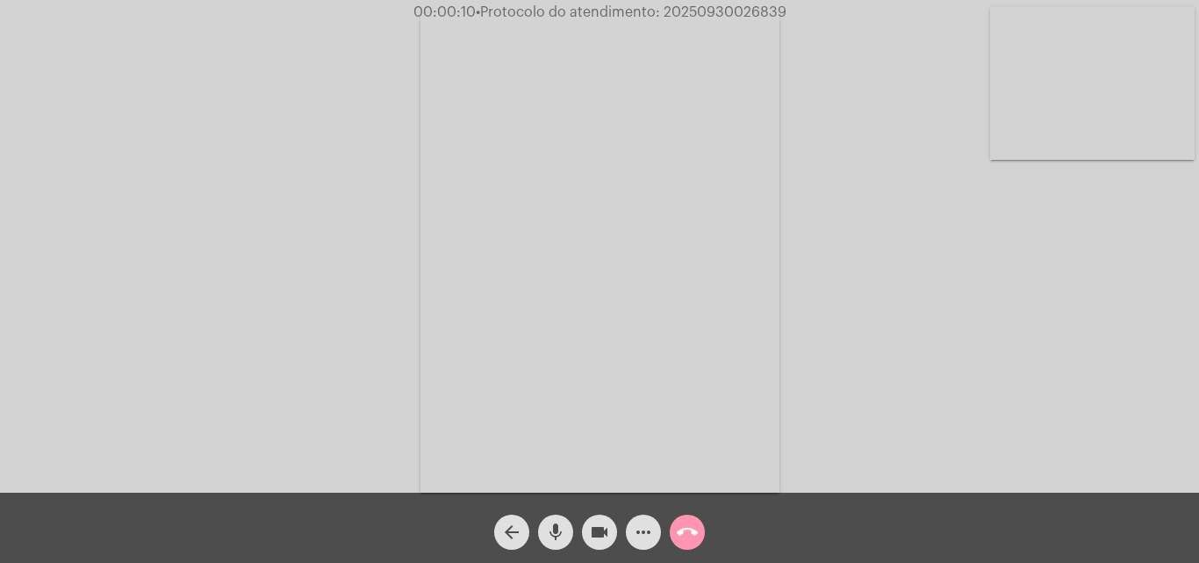
click at [1095, 440] on div "Acessando Câmera e Microfone..." at bounding box center [600, 250] width 1196 height 493
click at [644, 529] on mat-icon "more_horiz" at bounding box center [643, 531] width 21 height 21
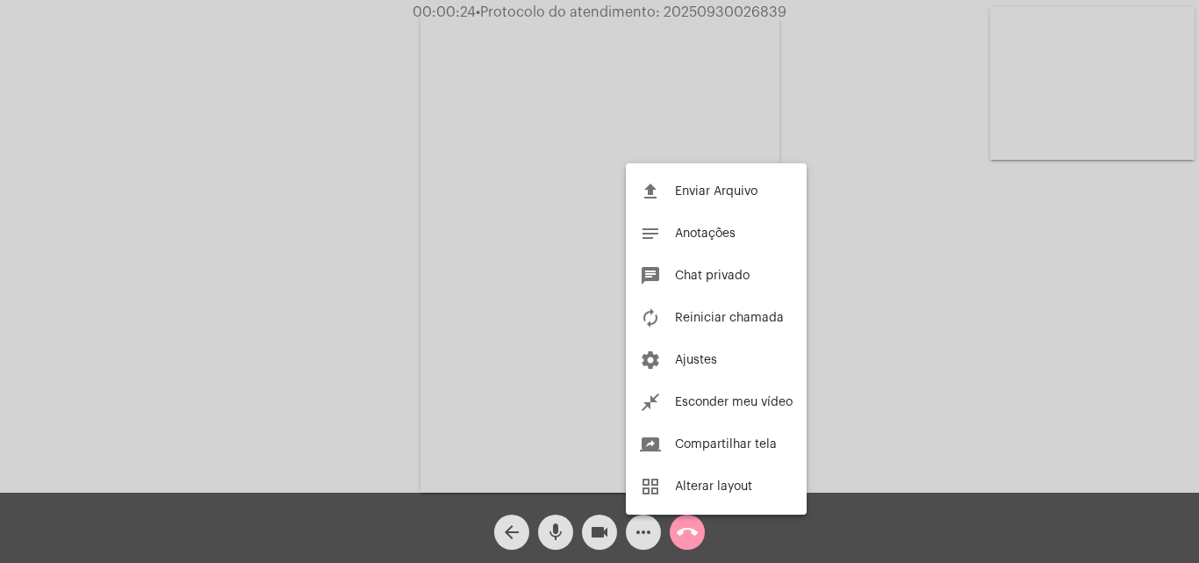
click at [416, 203] on div at bounding box center [599, 281] width 1199 height 563
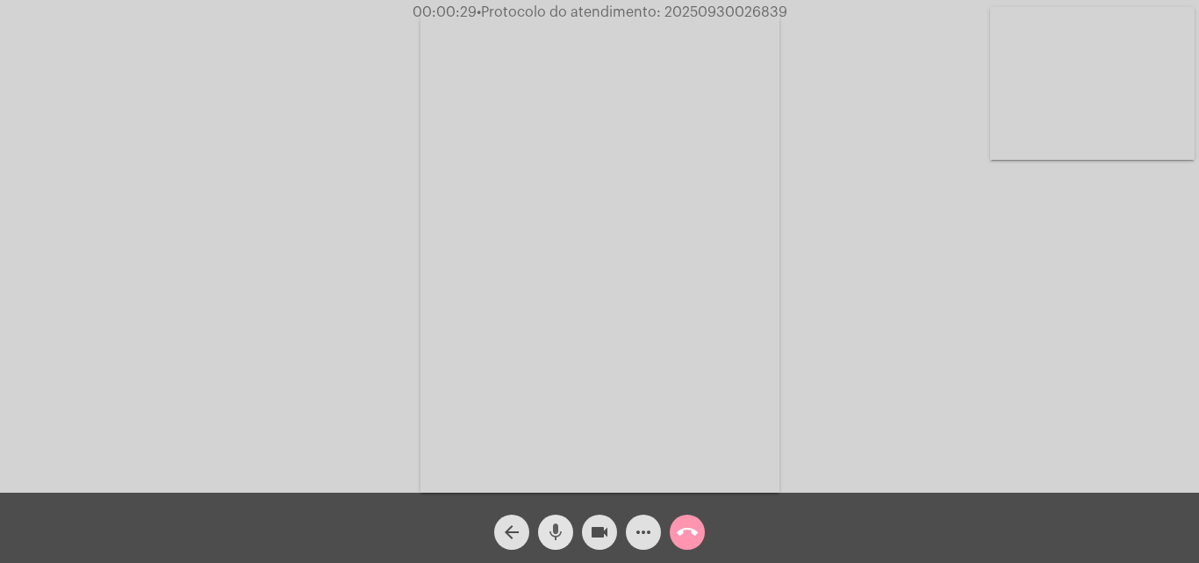
click at [544, 533] on button "mic" at bounding box center [555, 531] width 35 height 35
click at [1062, 420] on div "Acessando Câmera e Microfone..." at bounding box center [600, 250] width 1196 height 493
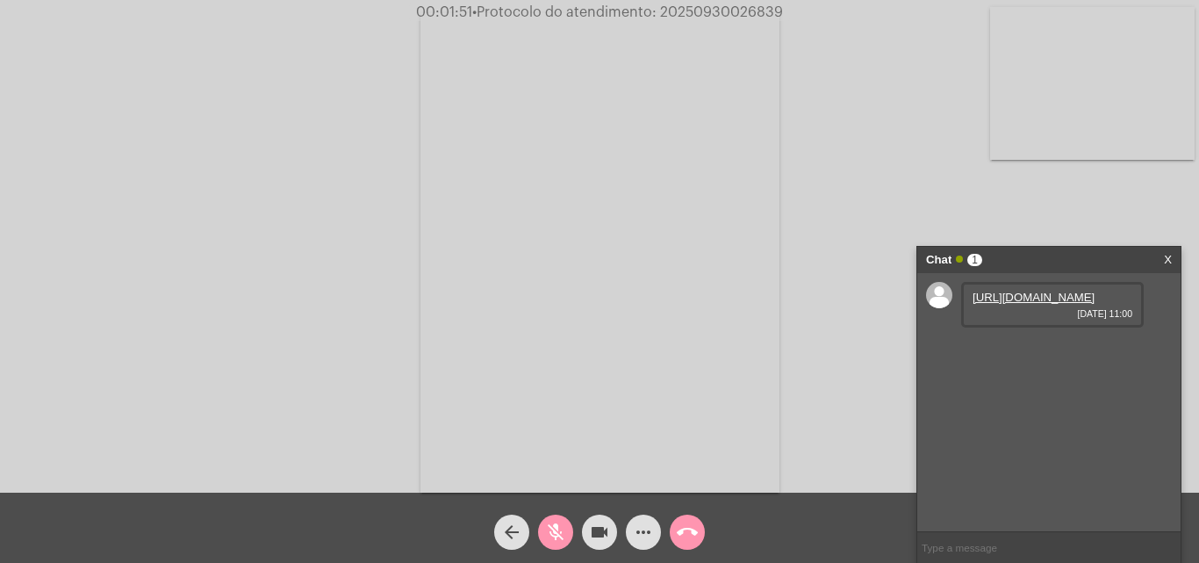
click at [1028, 304] on link "https://neft-transfer-bucket.s3.amazonaws.com/temp-b53a7753-4adb-5294-0ffa-75fc…" at bounding box center [1034, 297] width 122 height 13
click at [555, 533] on mat-icon "mic_off" at bounding box center [555, 531] width 21 height 21
click at [1070, 354] on link "https://neft-transfer-bucket.s3.amazonaws.com/temp-bdfef641-fc6c-632a-0fdb-9caa…" at bounding box center [1034, 347] width 122 height 13
click at [989, 227] on div "Acessando Câmera e Microfone..." at bounding box center [600, 250] width 1196 height 493
click at [640, 524] on mat-icon "more_horiz" at bounding box center [643, 531] width 21 height 21
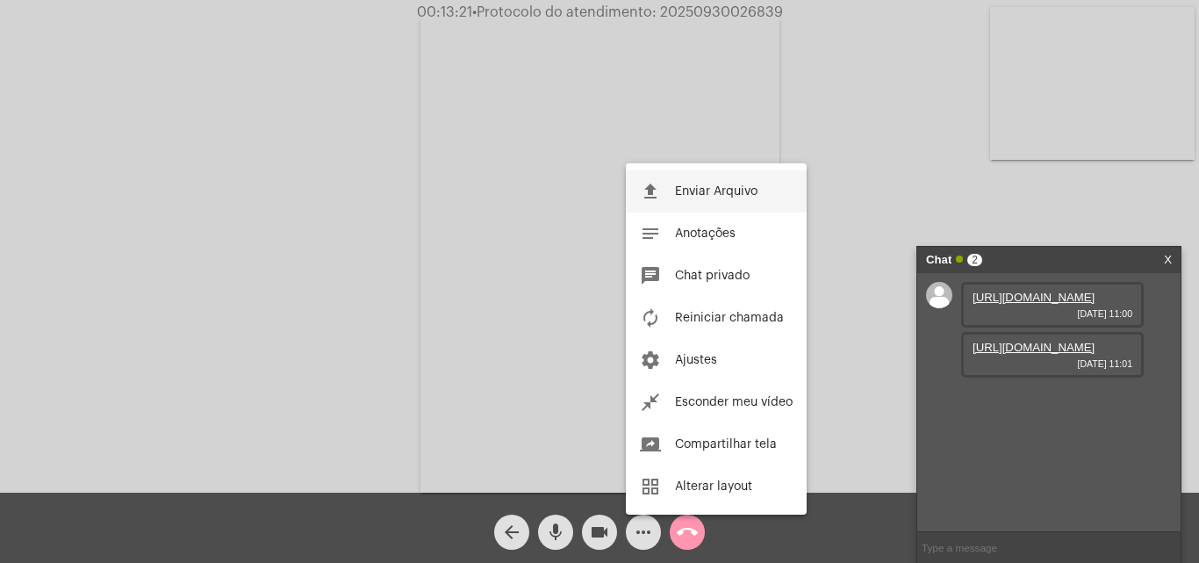
click at [684, 191] on span "Enviar Arquivo" at bounding box center [716, 191] width 83 height 12
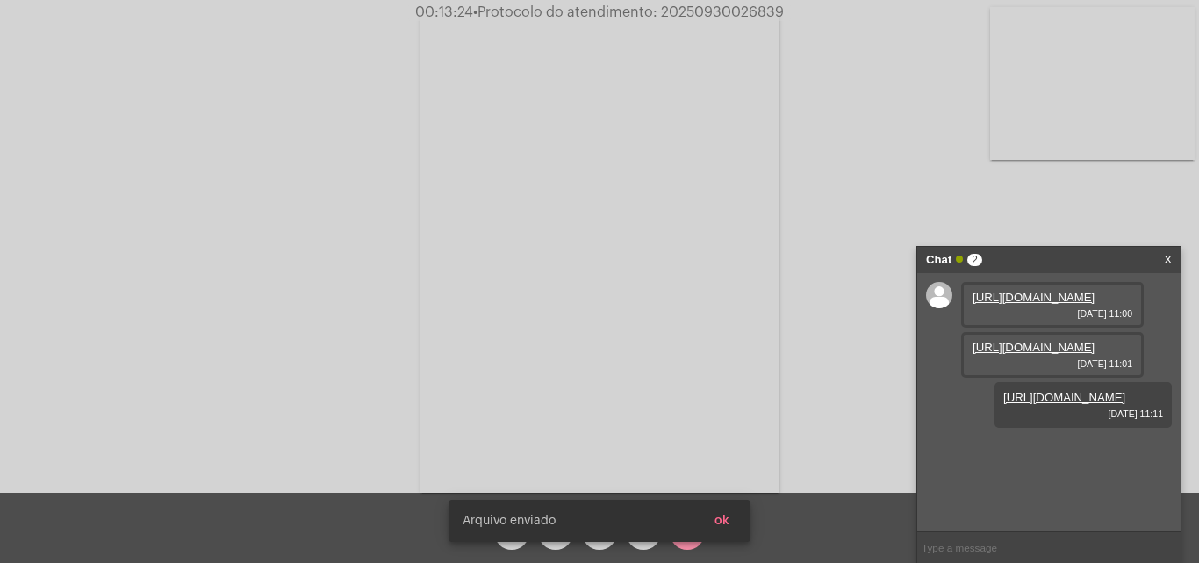
scroll to position [15, 0]
click at [724, 514] on span "ok" at bounding box center [722, 520] width 15 height 12
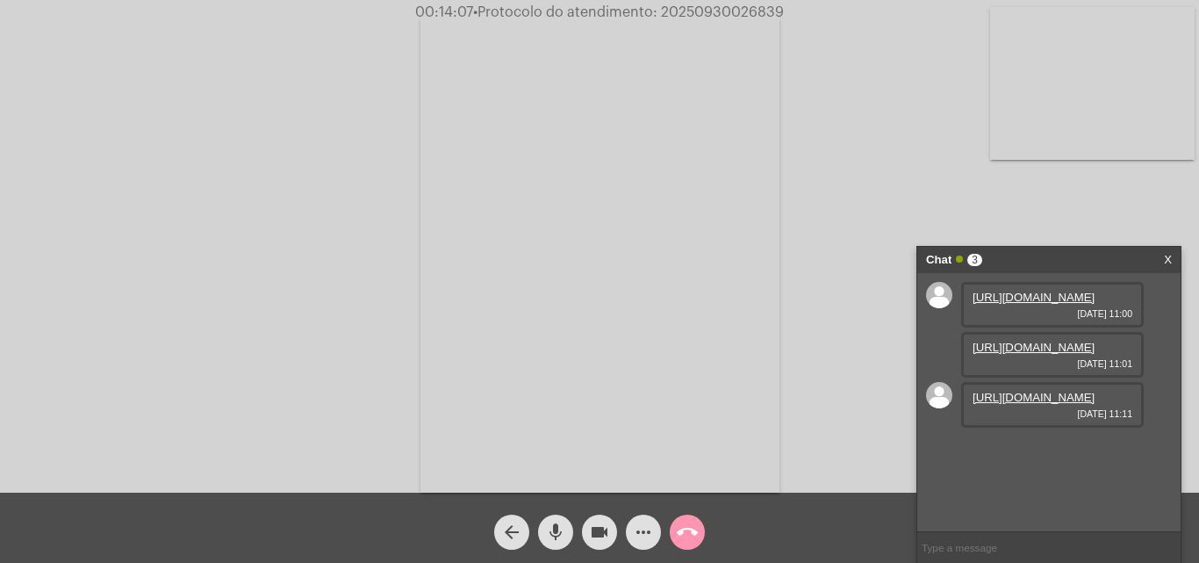
click at [708, 10] on span "• Protocolo do atendimento: 20250930026839" at bounding box center [628, 12] width 311 height 14
copy span "20250930026839"
click at [687, 526] on mat-icon "call_end" at bounding box center [687, 531] width 21 height 21
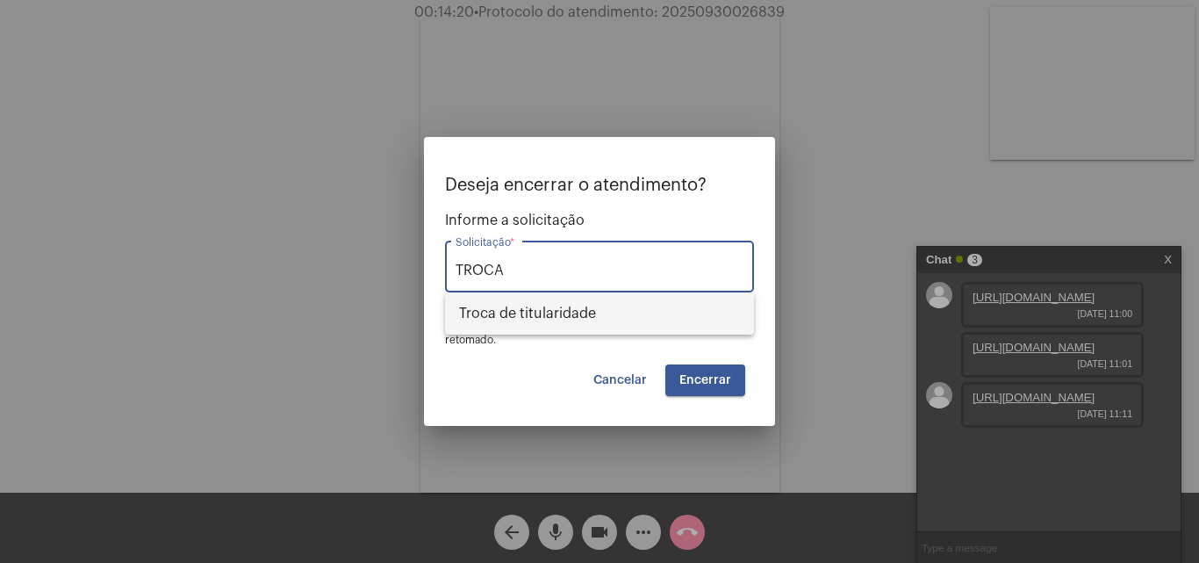
click at [593, 312] on span "Troca de titularidade" at bounding box center [599, 313] width 281 height 42
type input "Troca de titularidade"
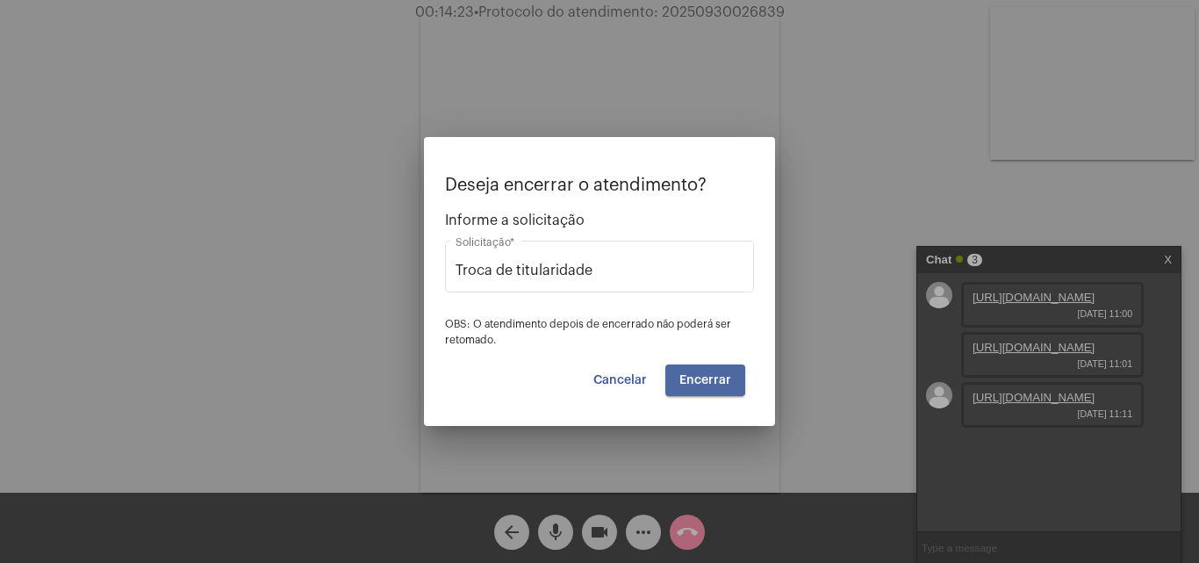
click at [717, 374] on span "Encerrar" at bounding box center [706, 380] width 52 height 12
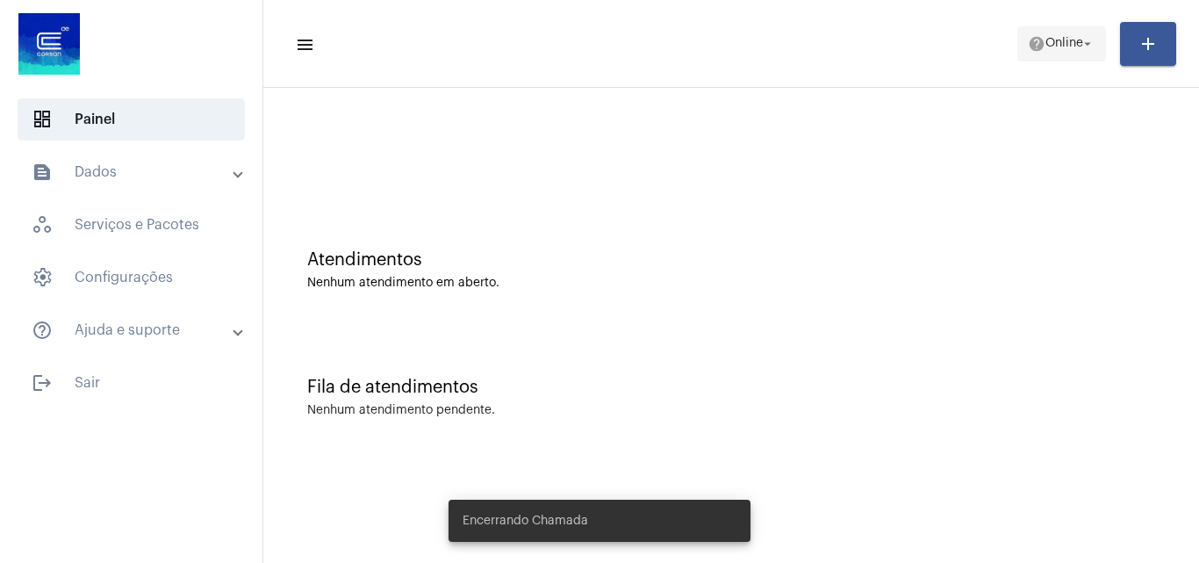
click at [1072, 40] on span "Online" at bounding box center [1065, 44] width 38 height 12
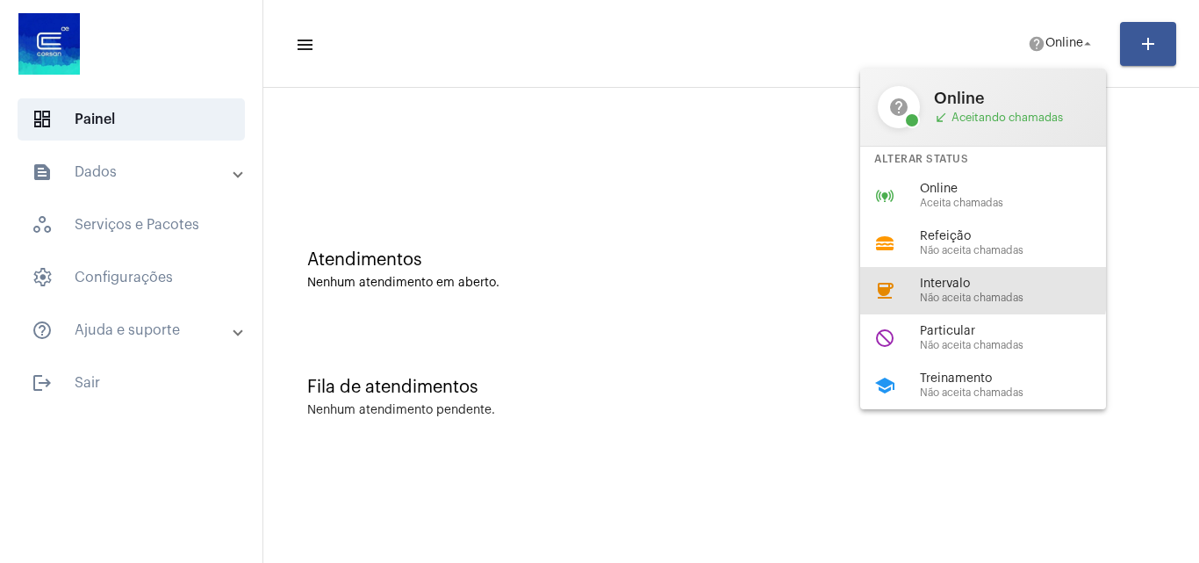
click at [951, 288] on span "Intervalo" at bounding box center [1020, 283] width 200 height 13
